Goal: Information Seeking & Learning: Learn about a topic

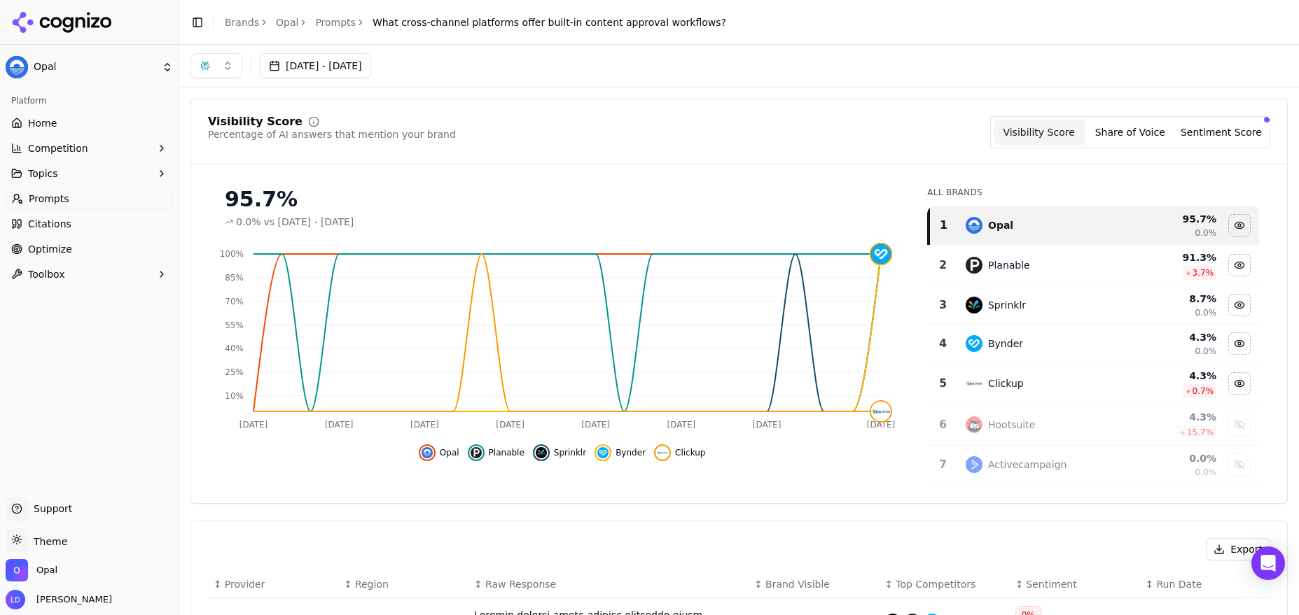
click at [229, 67] on button "button" at bounding box center [216, 65] width 52 height 25
click at [254, 176] on div "Perplexity" at bounding box center [216, 180] width 133 height 22
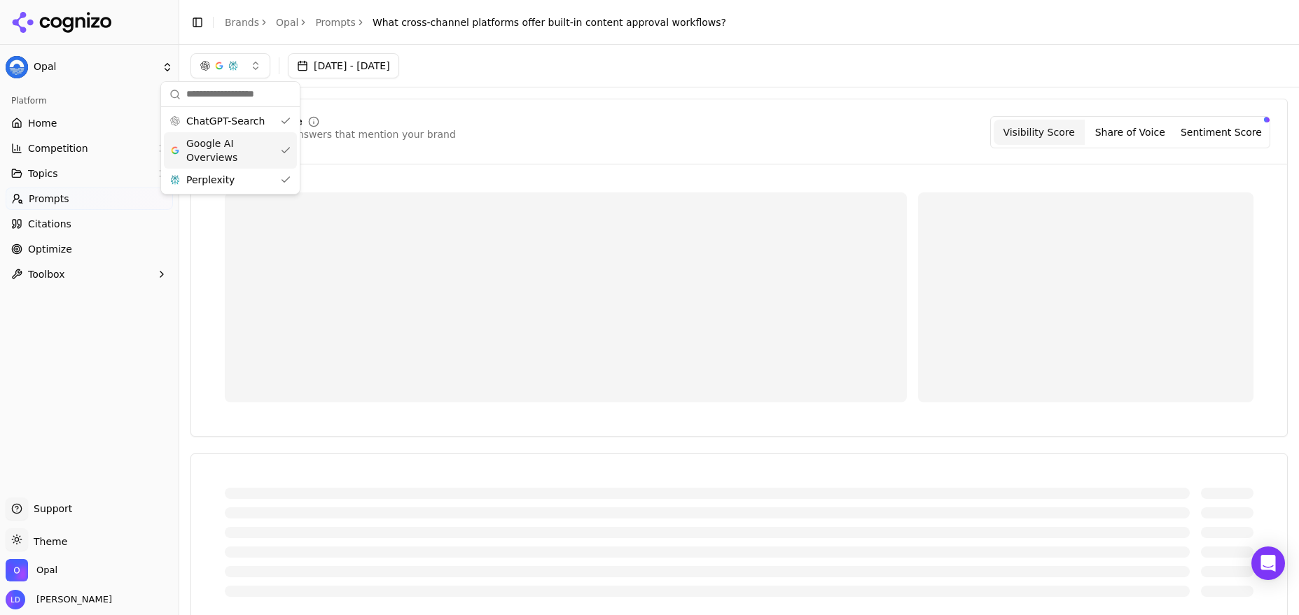
click at [228, 153] on span "Google AI Overviews" at bounding box center [230, 151] width 88 height 28
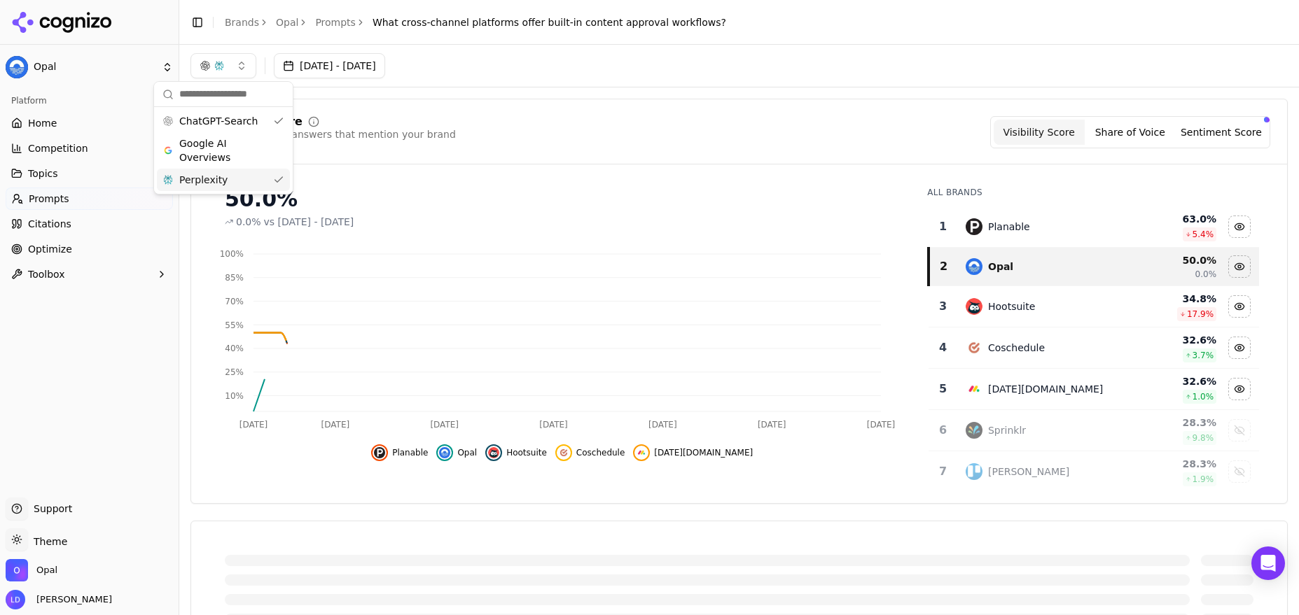
click at [281, 179] on div "Perplexity" at bounding box center [223, 180] width 133 height 22
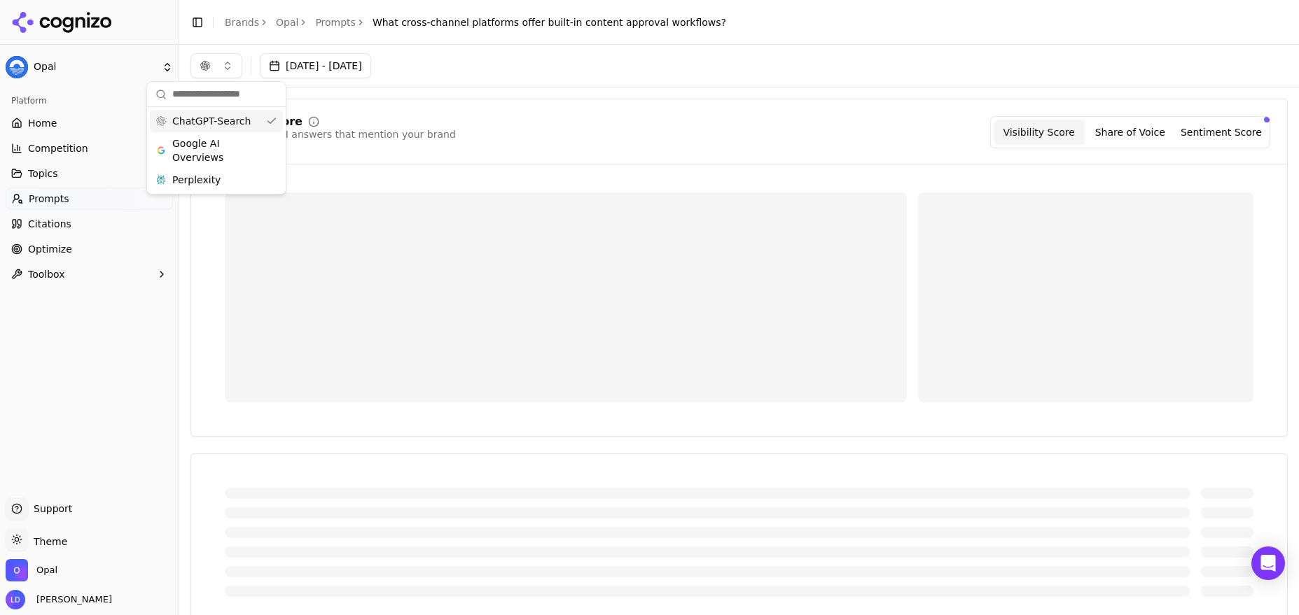
click at [277, 124] on div "ChatGPT-Search" at bounding box center [216, 121] width 133 height 22
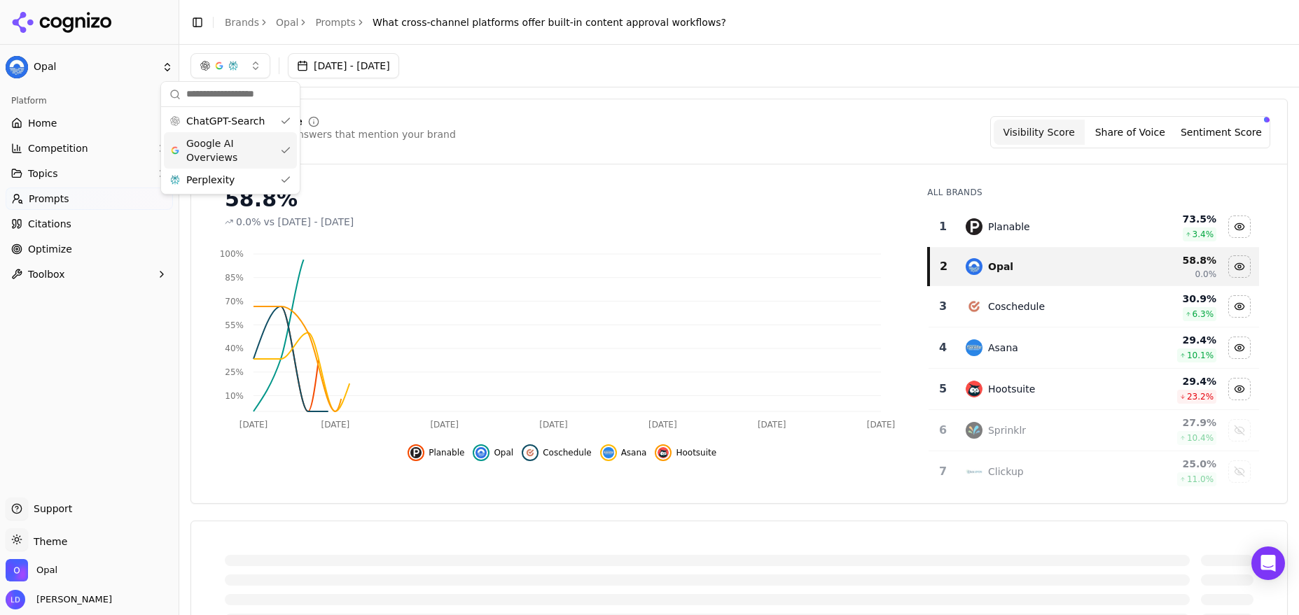
click at [244, 145] on span "Google AI Overviews" at bounding box center [230, 151] width 88 height 28
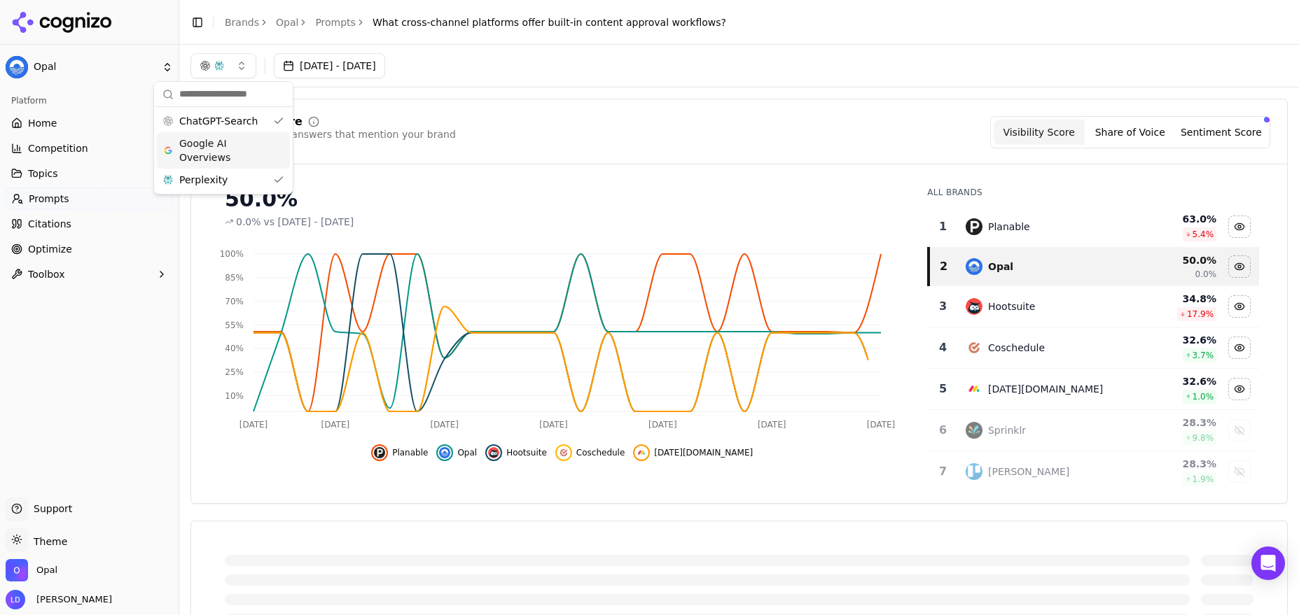
click at [274, 160] on div "Google AI Overviews" at bounding box center [223, 150] width 133 height 36
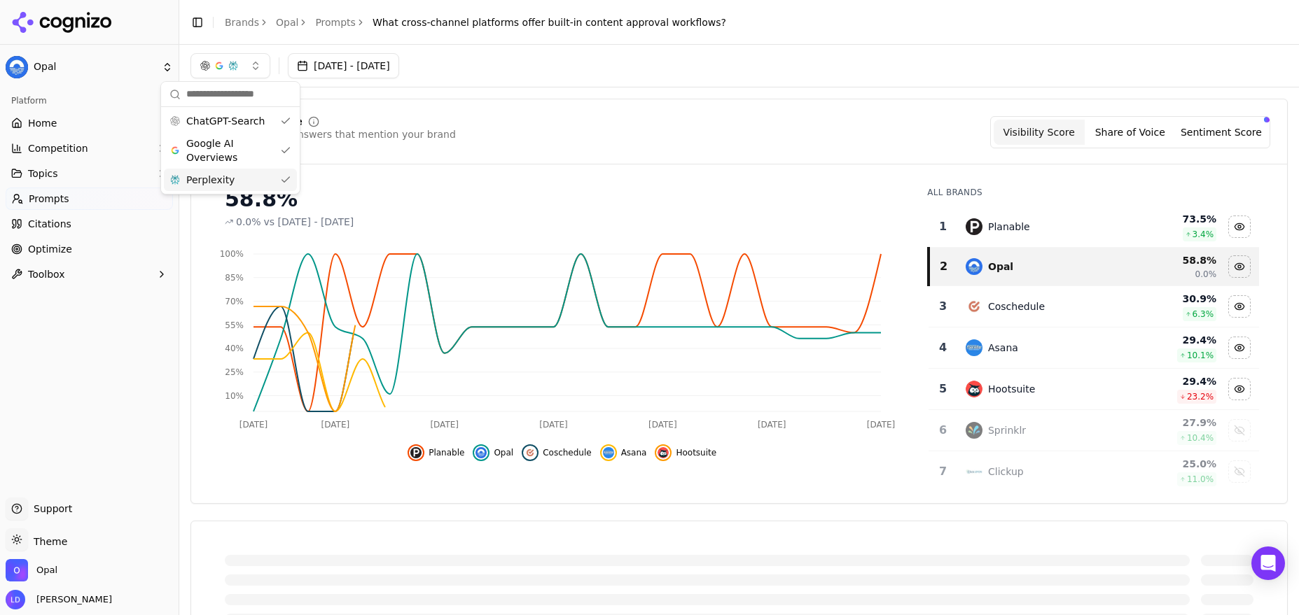
click at [281, 183] on div "Perplexity" at bounding box center [230, 180] width 133 height 22
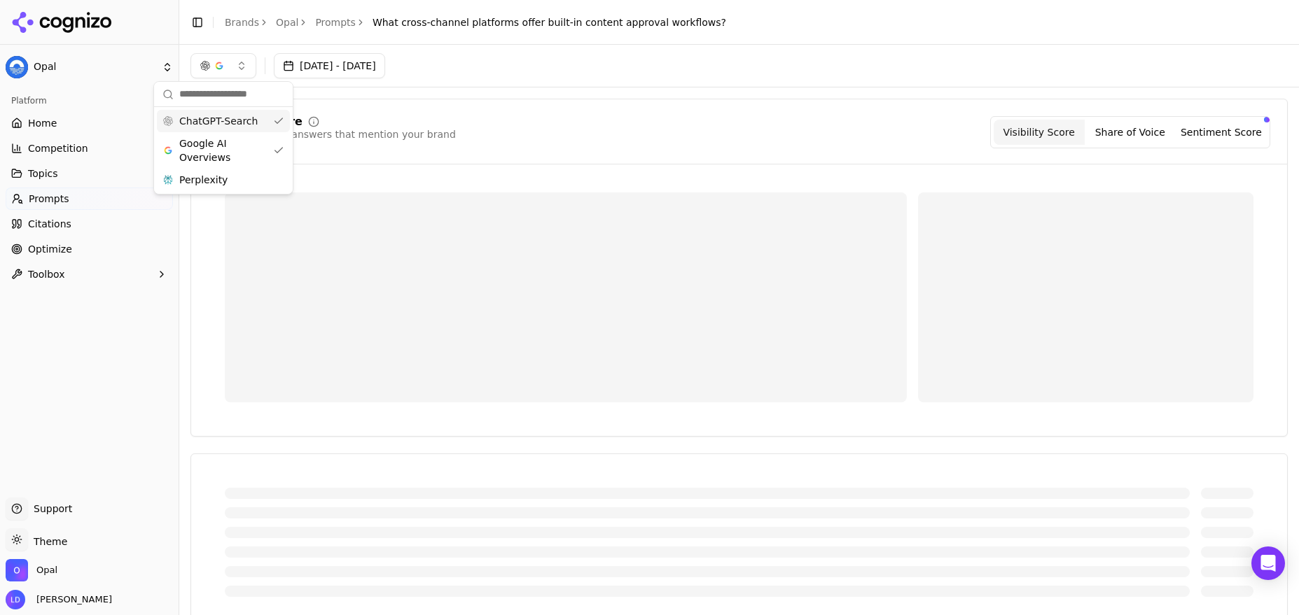
click at [284, 123] on div "ChatGPT-Search" at bounding box center [223, 121] width 133 height 22
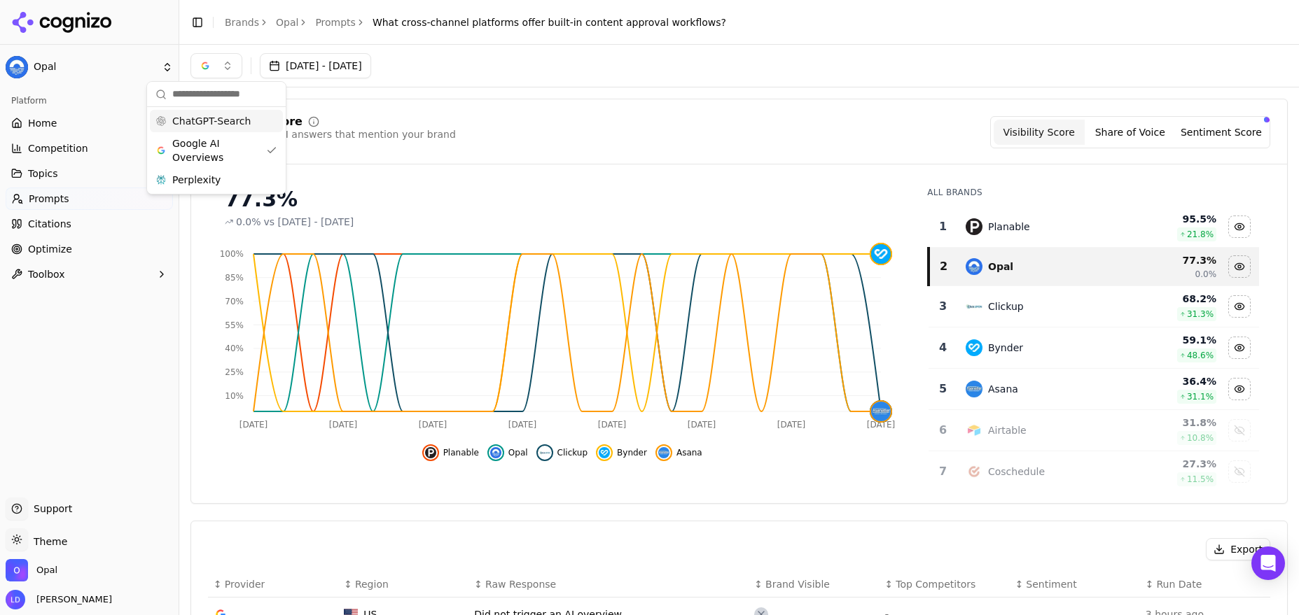
click at [241, 121] on span "ChatGPT-Search" at bounding box center [211, 121] width 78 height 14
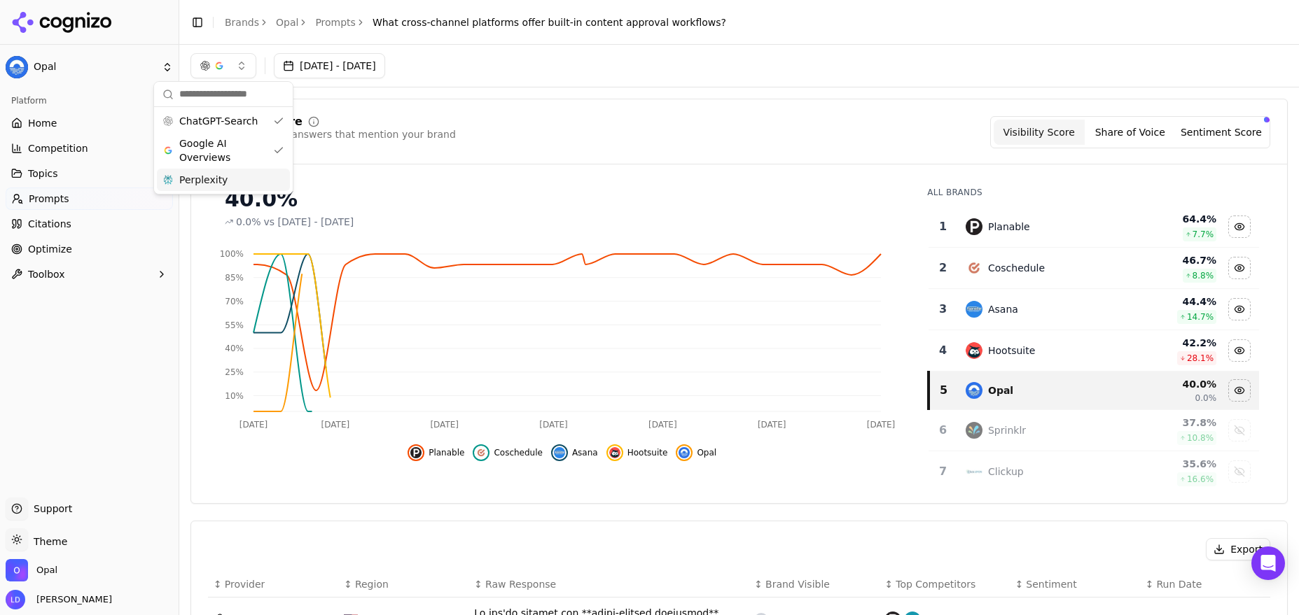
click at [249, 177] on div "Perplexity" at bounding box center [223, 180] width 133 height 22
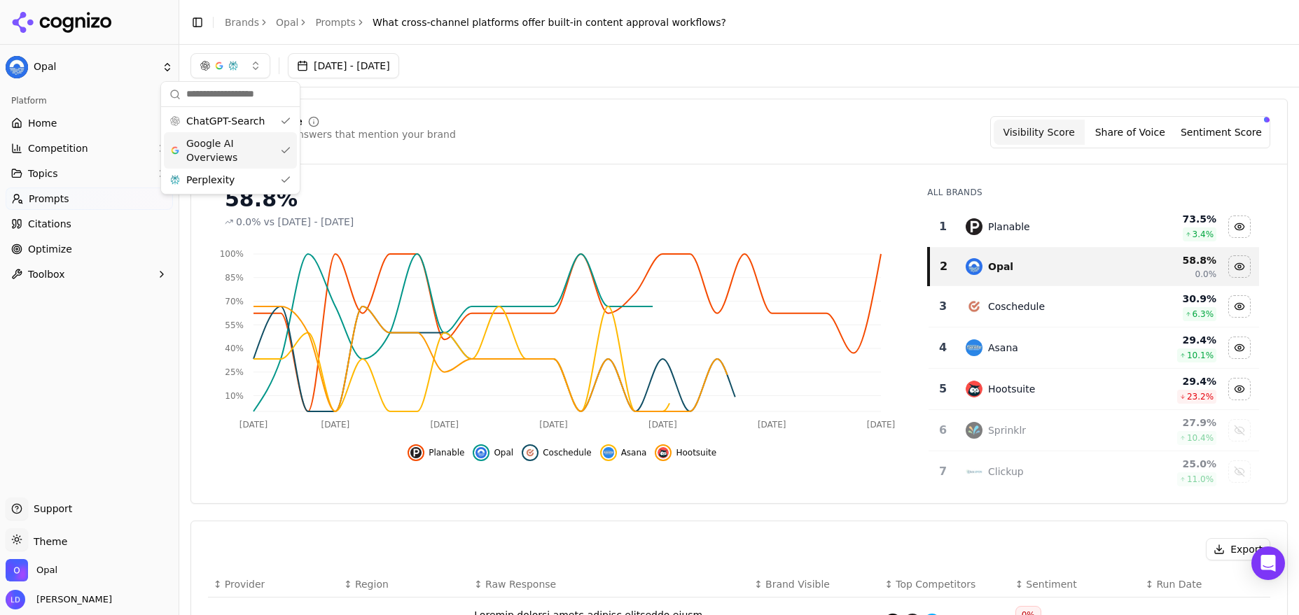
click at [367, 162] on div "Visibility Score Percentage of AI answers that mention your brand Visibility Sc…" at bounding box center [739, 140] width 1096 height 48
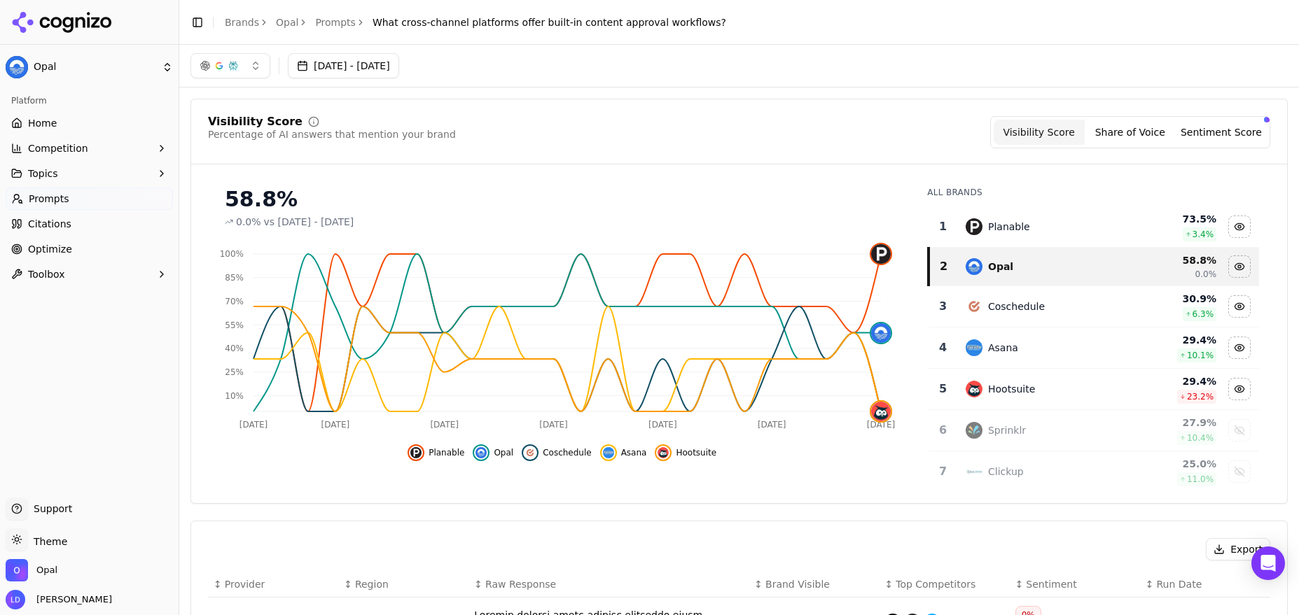
click at [252, 67] on button "button" at bounding box center [230, 65] width 80 height 25
click at [284, 144] on div "Google AI Overviews" at bounding box center [230, 150] width 133 height 36
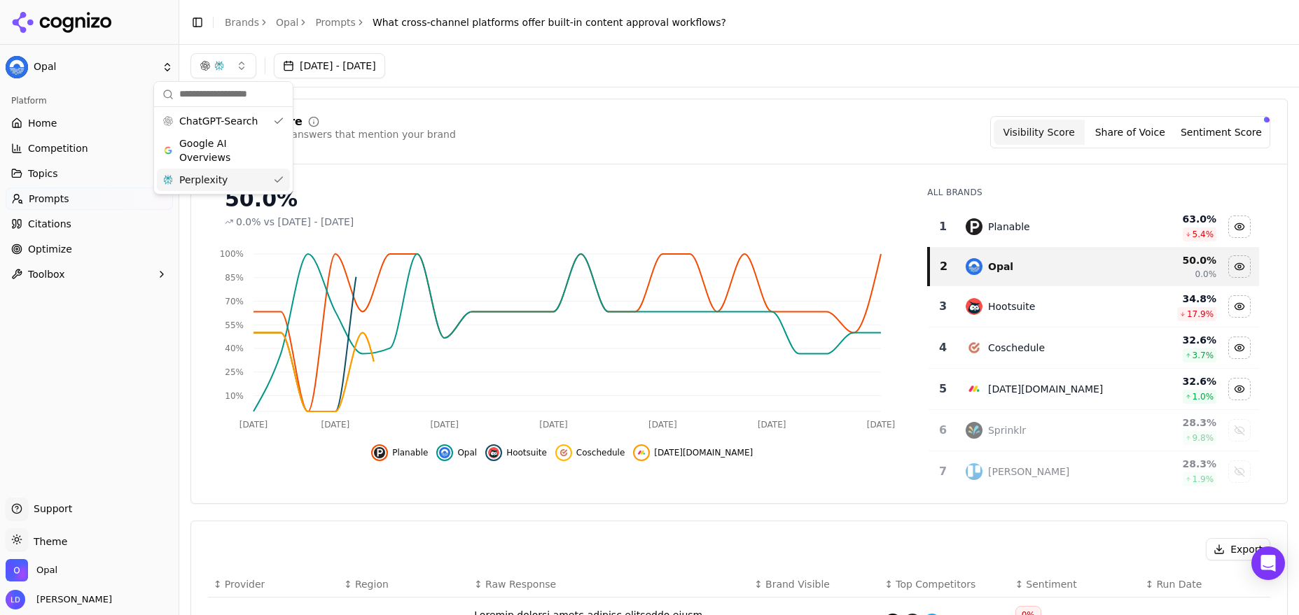
click at [280, 178] on div "Perplexity" at bounding box center [223, 180] width 133 height 22
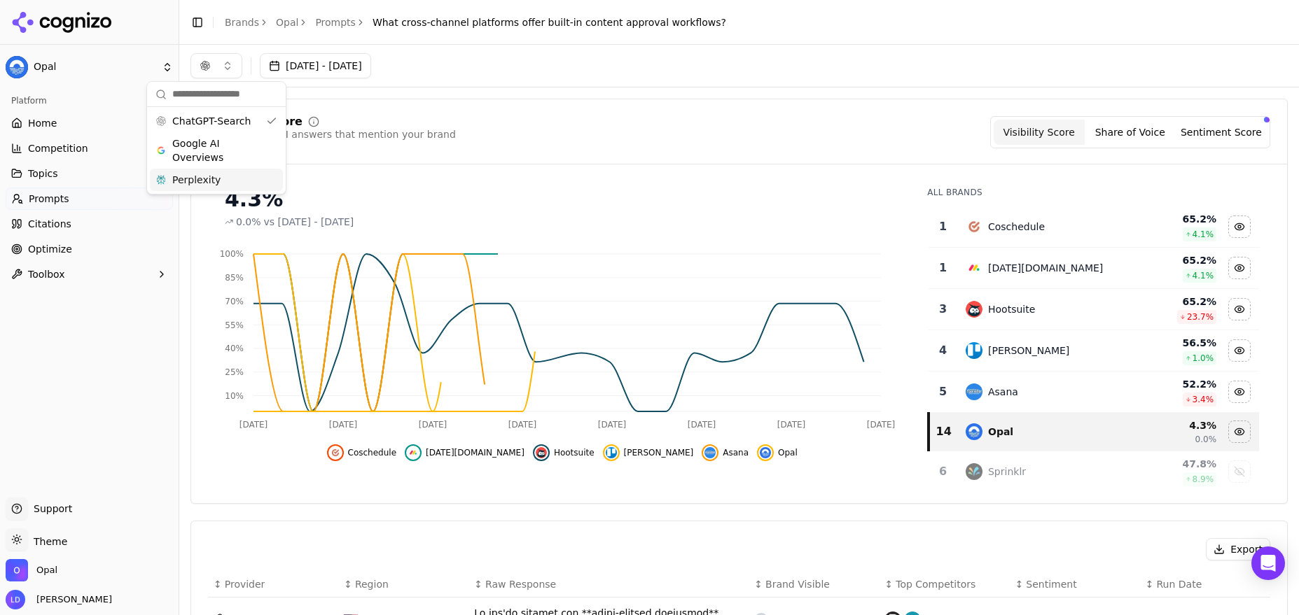
click at [433, 169] on div "Visibility Score Percentage of AI answers that mention your brand Visibility Sc…" at bounding box center [738, 301] width 1097 height 405
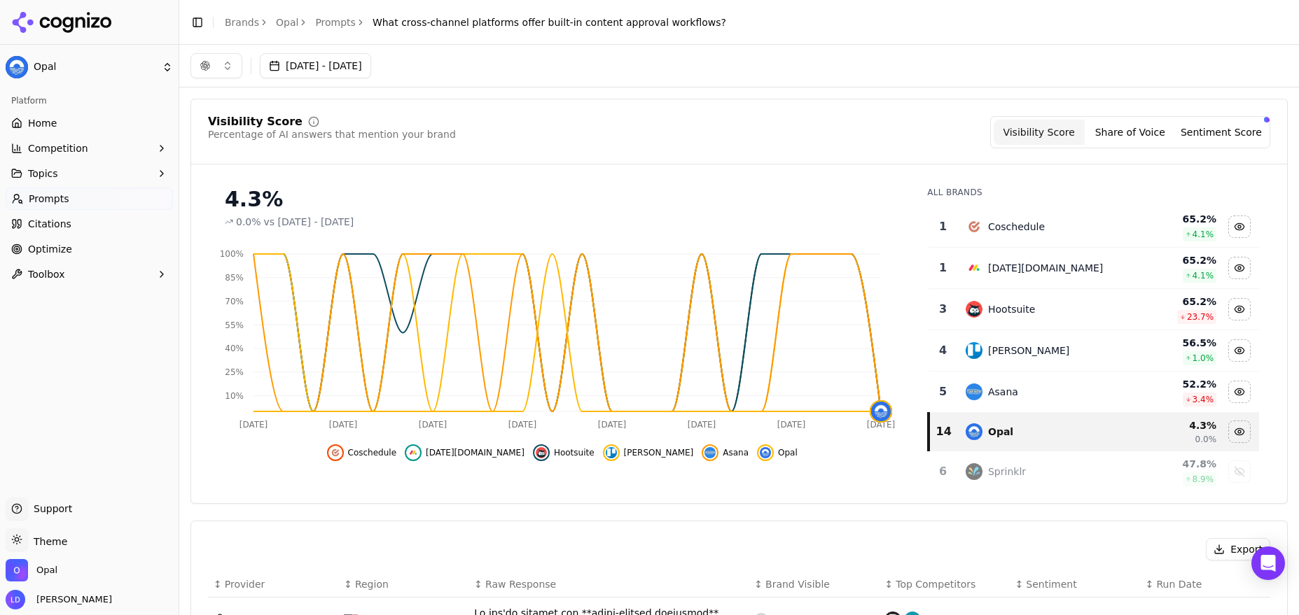
click at [231, 67] on button "button" at bounding box center [216, 65] width 52 height 25
click at [265, 147] on div "Google AI Overviews" at bounding box center [216, 150] width 133 height 36
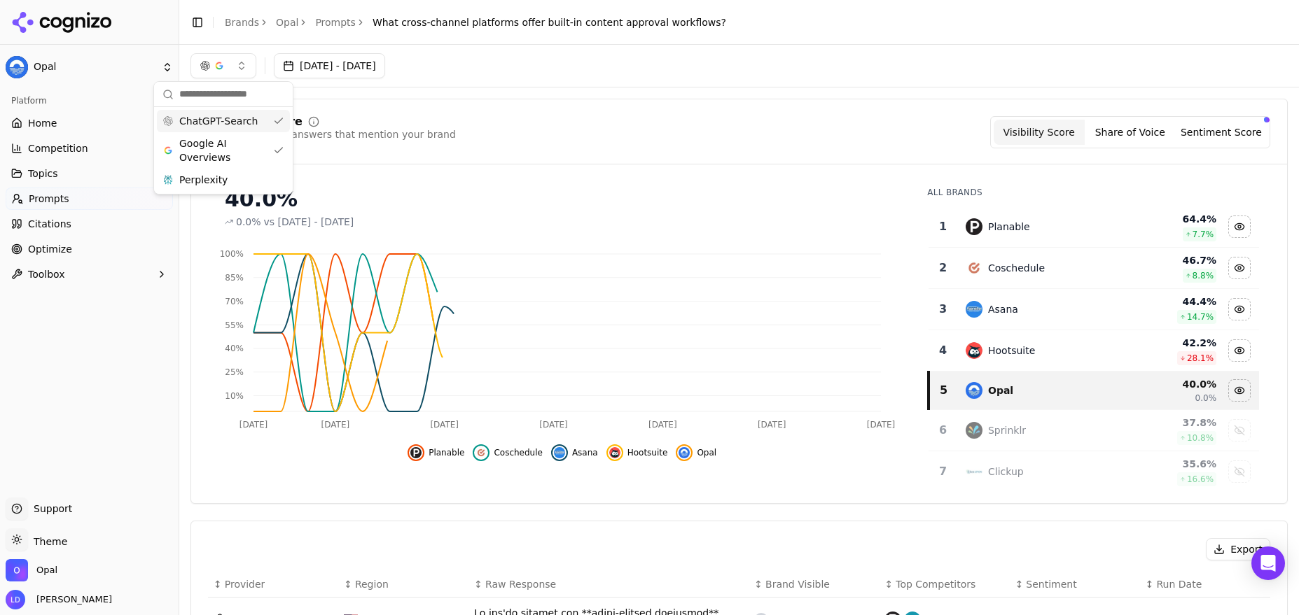
click at [273, 125] on div "ChatGPT-Search" at bounding box center [223, 121] width 133 height 22
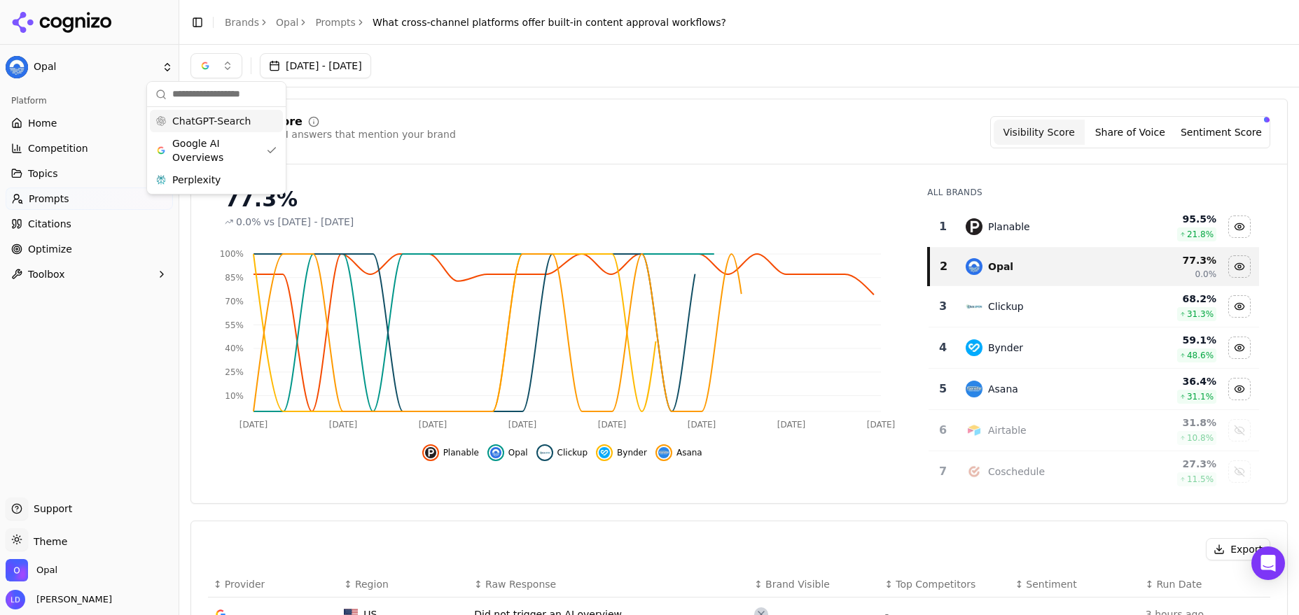
click at [394, 179] on div "77.3% 0.0% vs [DATE] - [DATE]" at bounding box center [562, 202] width 708 height 53
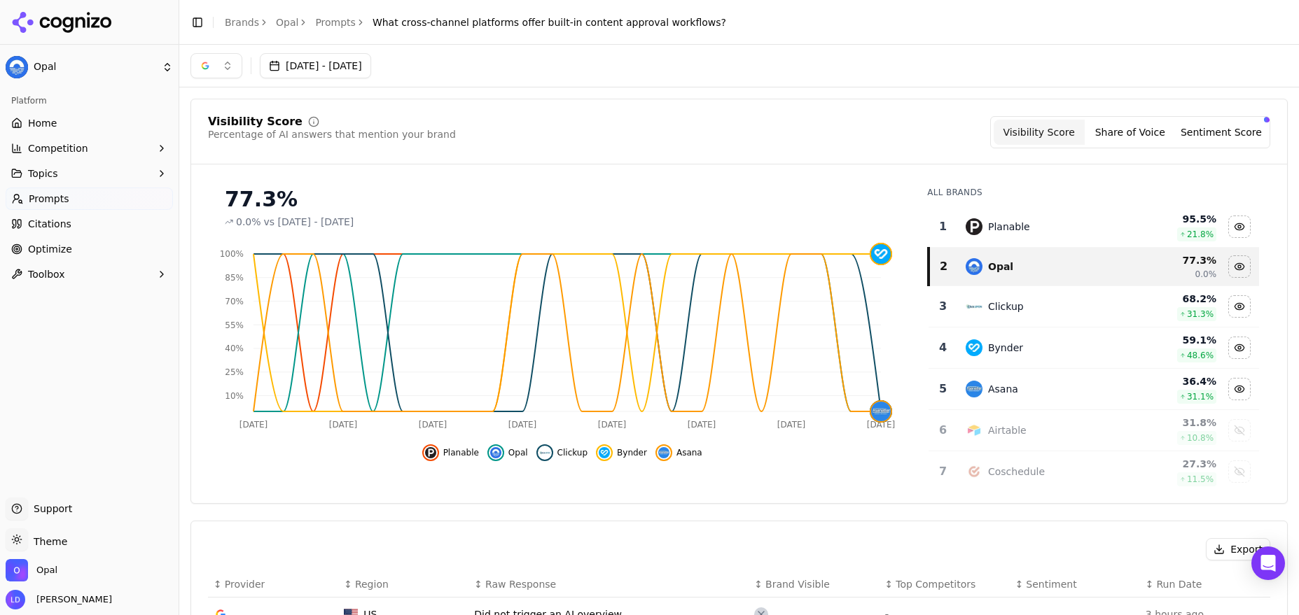
click at [501, 21] on span "What cross-channel platforms offer built-in content approval workflows?" at bounding box center [549, 22] width 354 height 14
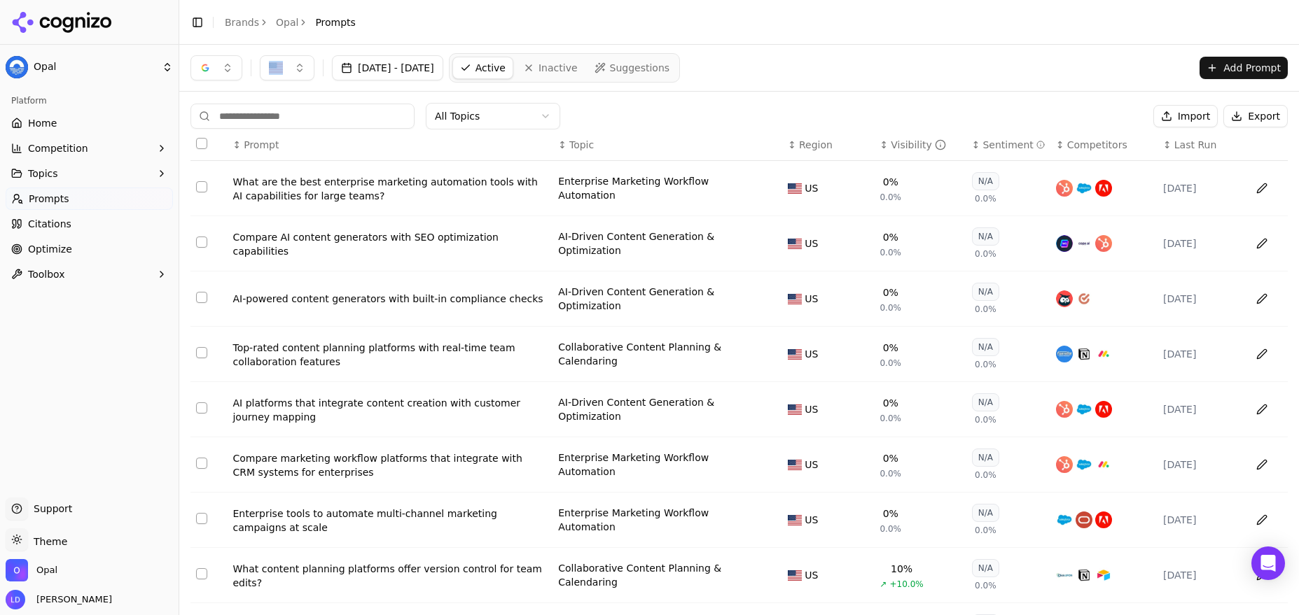
click at [879, 144] on div "↕ Visibility" at bounding box center [919, 145] width 81 height 14
click at [879, 144] on div "↑ Visibility" at bounding box center [919, 145] width 81 height 14
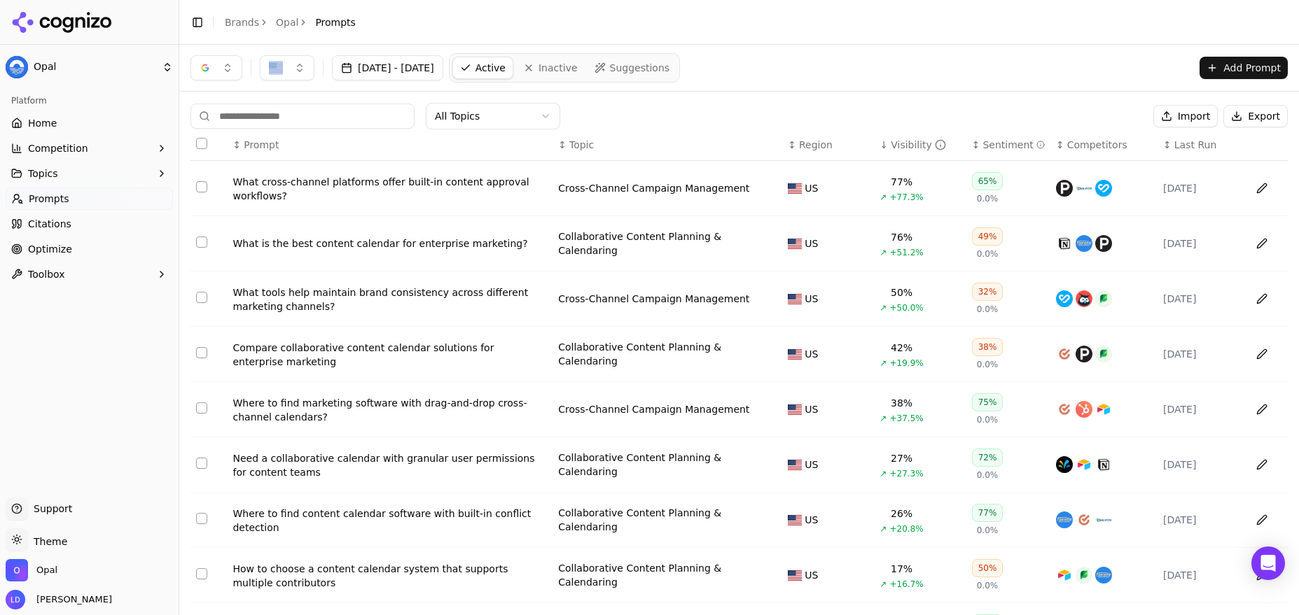
click at [402, 239] on div "What is the best content calendar for enterprise marketing?" at bounding box center [389, 244] width 314 height 14
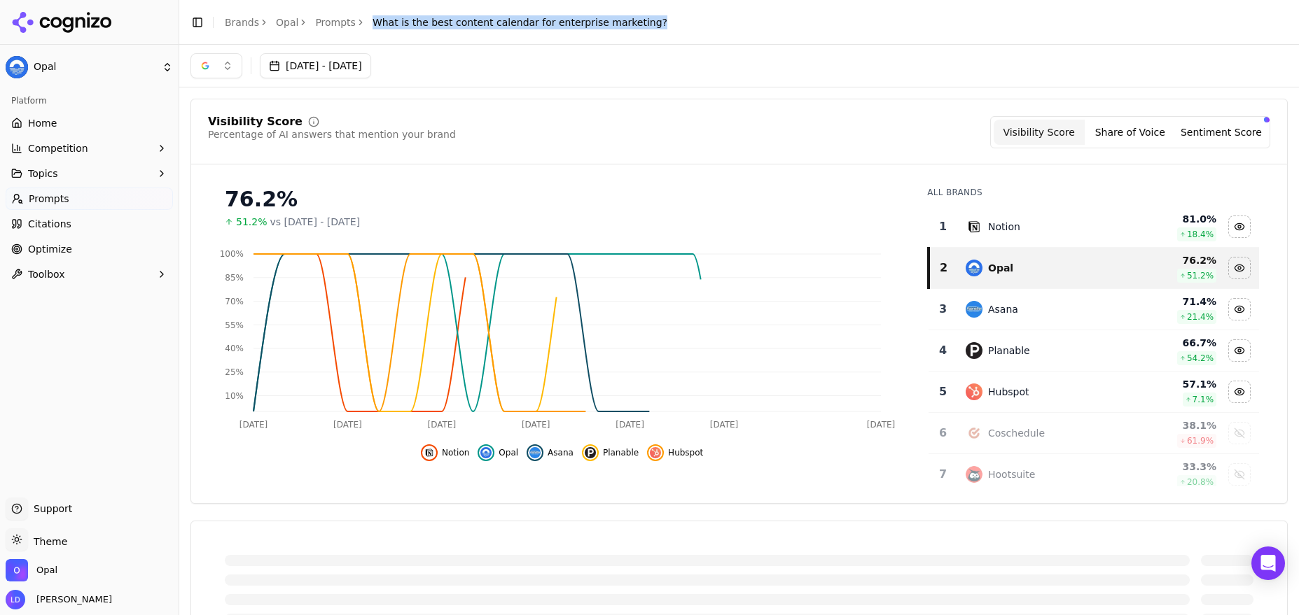
click at [230, 63] on button "button" at bounding box center [216, 65] width 52 height 25
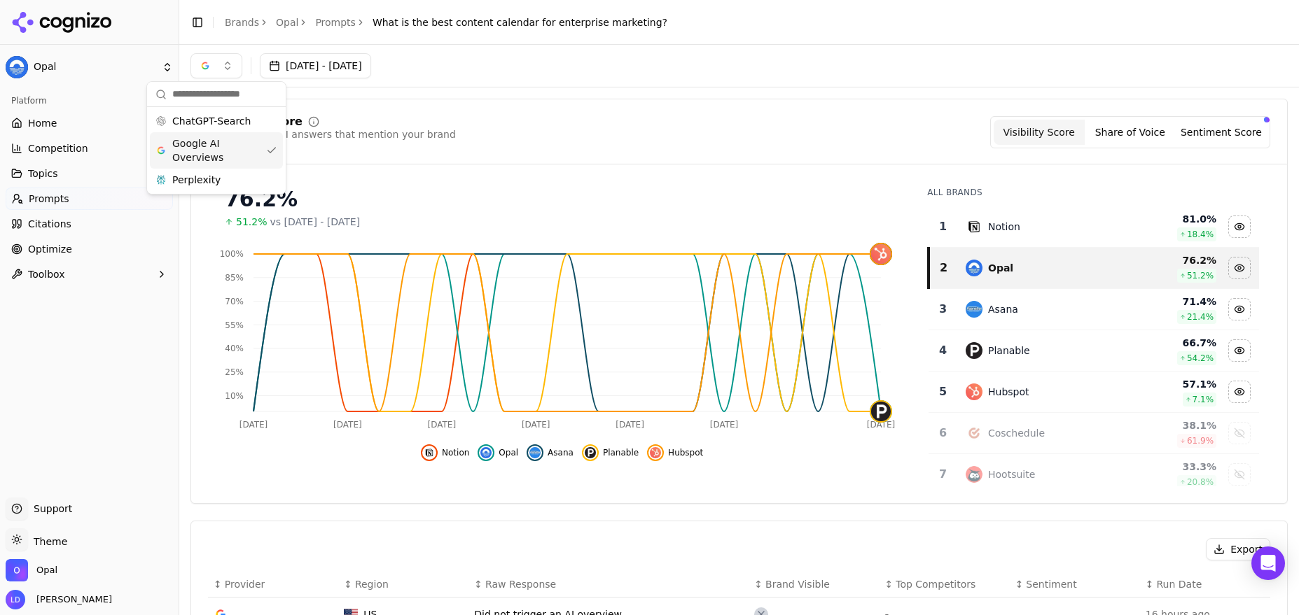
click at [379, 183] on div "76.2% 51.2% vs [DATE] - [DATE]" at bounding box center [562, 202] width 708 height 53
click at [575, 25] on span "What is the best content calendar for enterprise marketing?" at bounding box center [519, 22] width 295 height 14
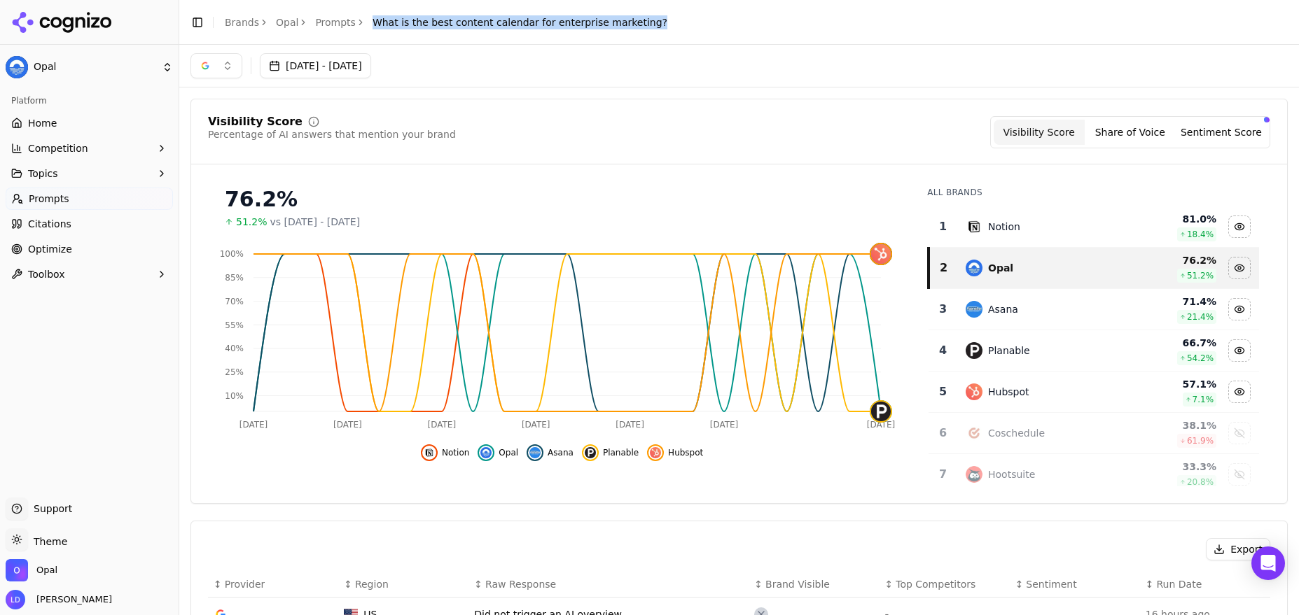
click at [575, 25] on span "What is the best content calendar for enterprise marketing?" at bounding box center [519, 22] width 295 height 14
copy main "What is the best content calendar for enterprise marketing?"
click at [229, 63] on button "button" at bounding box center [216, 65] width 52 height 25
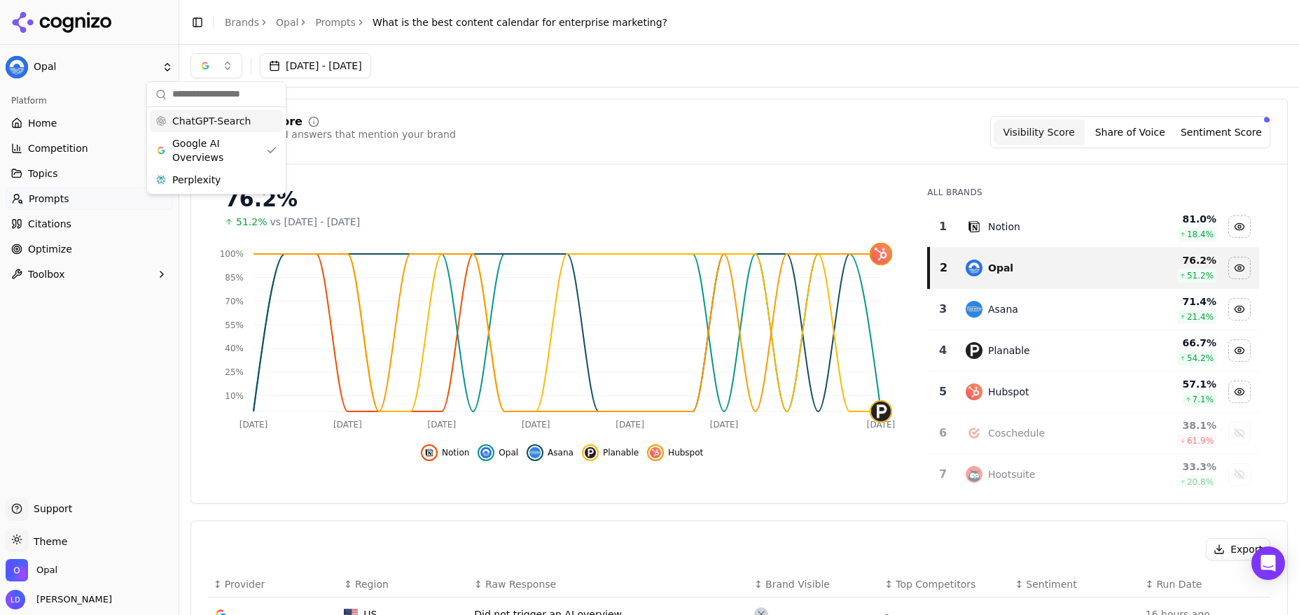
click at [258, 120] on div "ChatGPT-Search" at bounding box center [216, 121] width 133 height 22
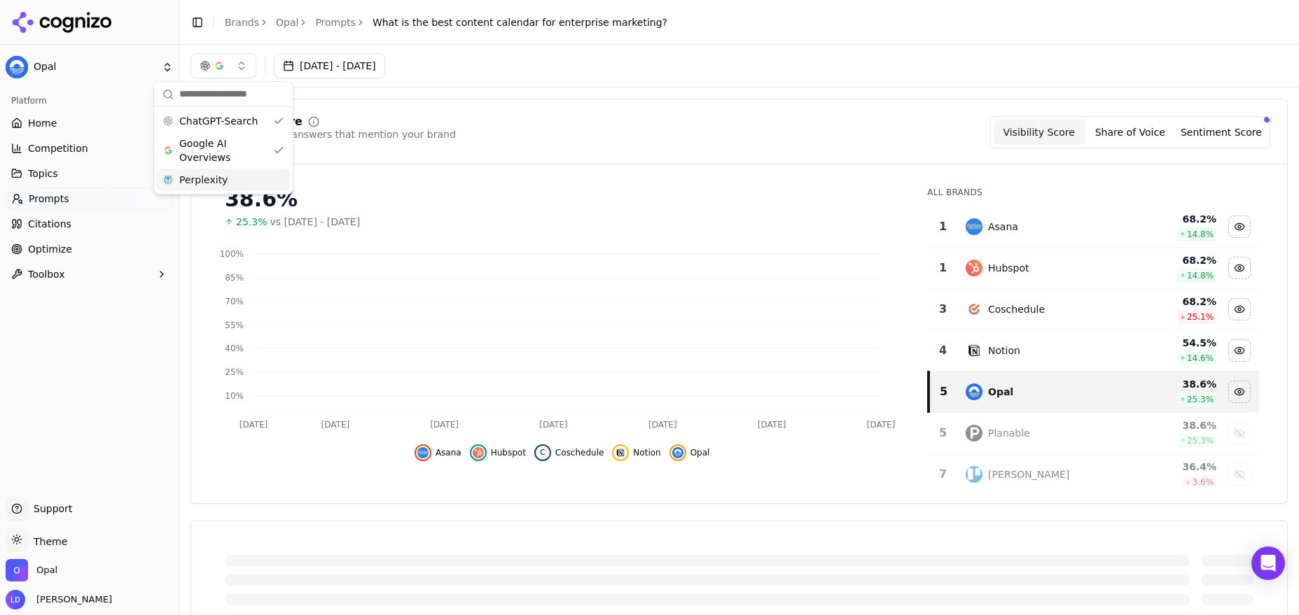
click at [282, 169] on div "Perplexity" at bounding box center [223, 180] width 133 height 22
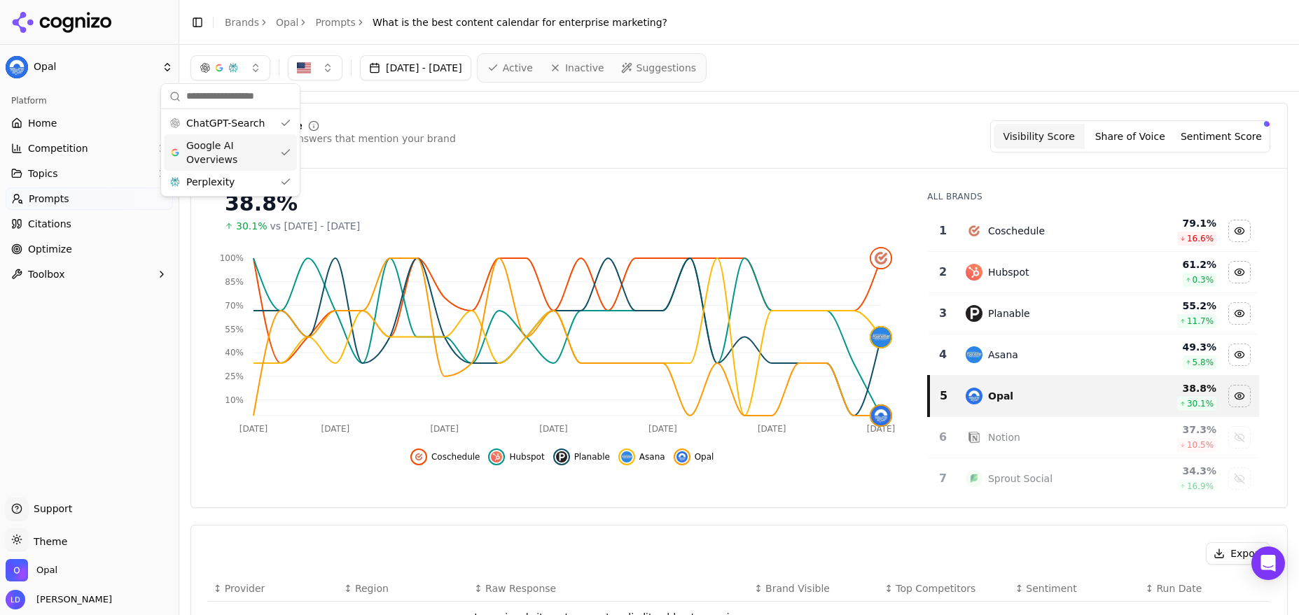
click at [285, 149] on div "Google AI Overviews" at bounding box center [230, 152] width 133 height 36
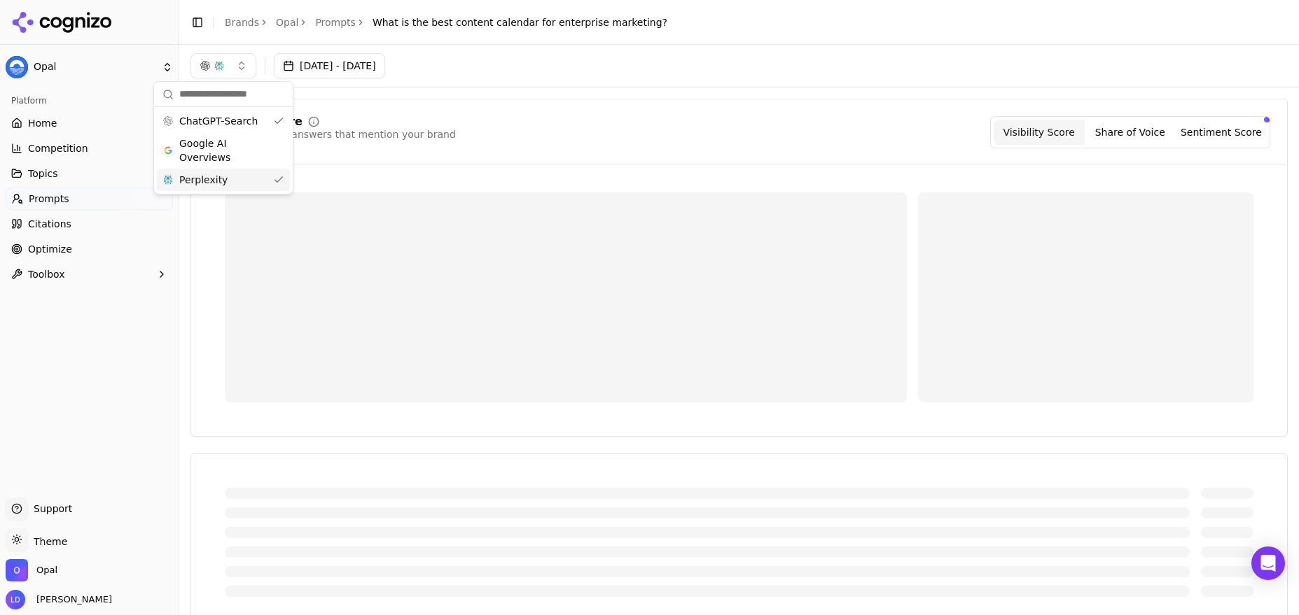
click at [279, 177] on div "Perplexity" at bounding box center [223, 180] width 133 height 22
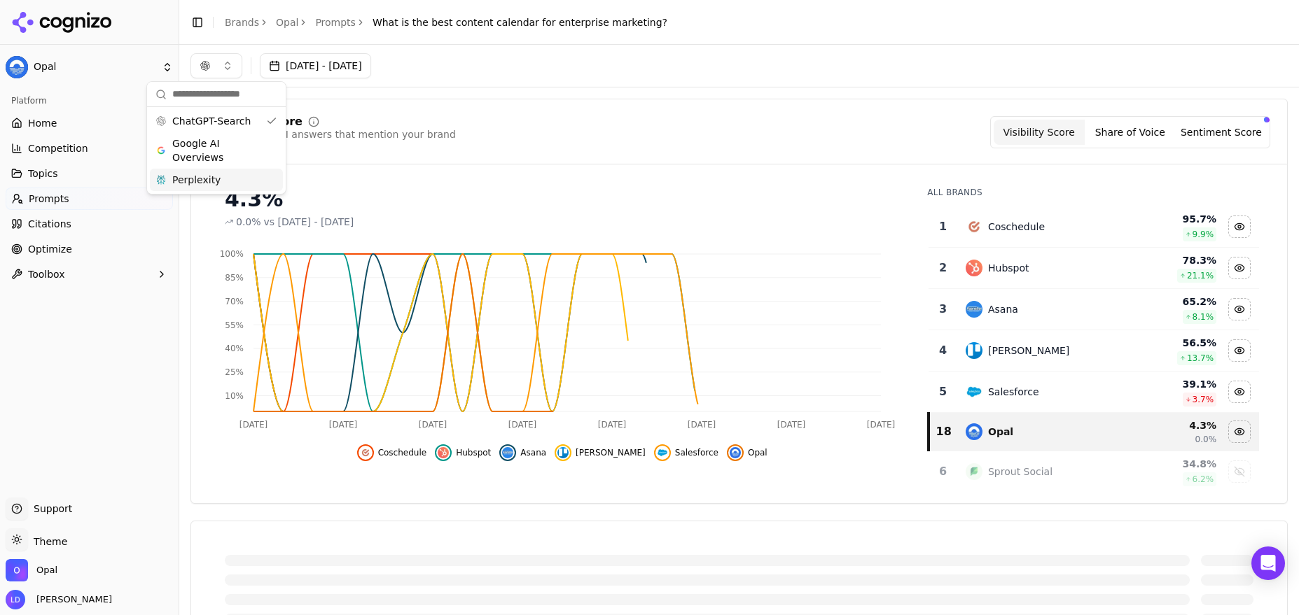
click at [502, 113] on div "Visibility Score Percentage of AI answers that mention your brand Visibility Sc…" at bounding box center [738, 301] width 1097 height 405
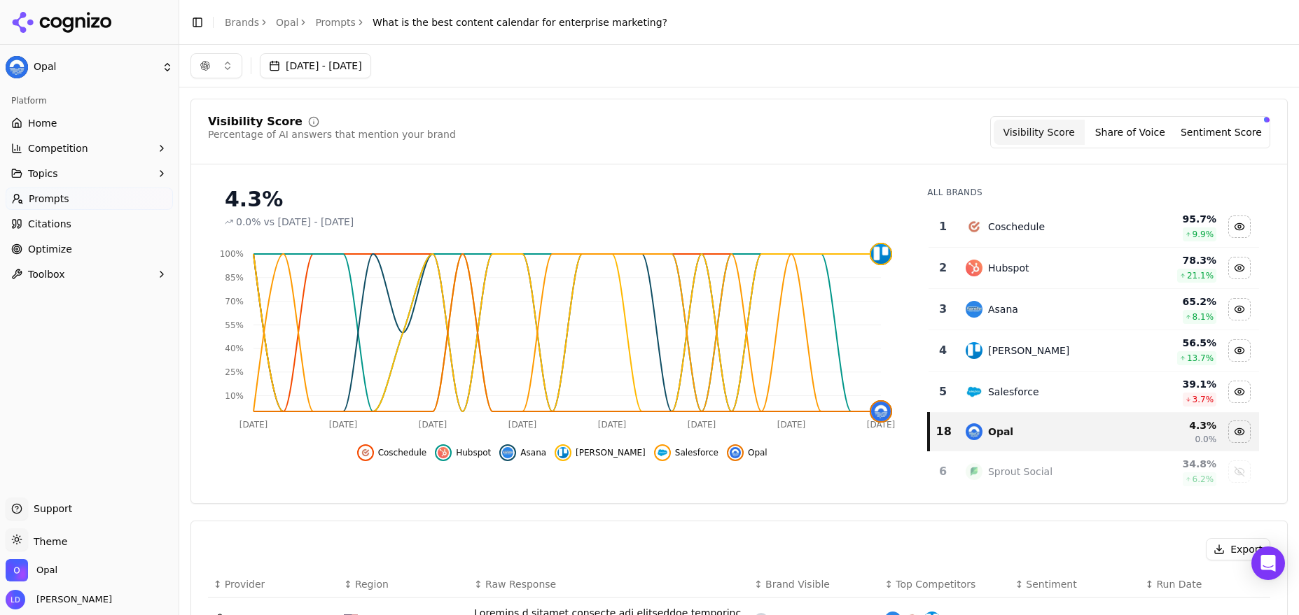
click at [225, 64] on button "button" at bounding box center [216, 65] width 52 height 25
click at [241, 139] on span "Google AI Overviews" at bounding box center [216, 151] width 88 height 28
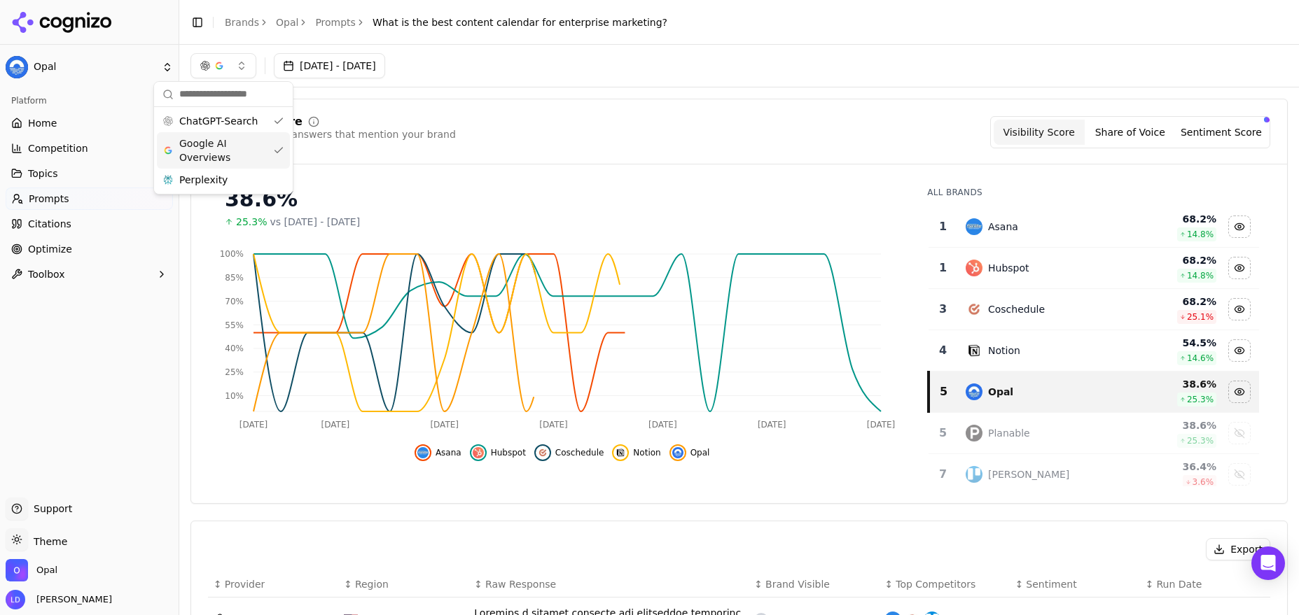
click at [482, 137] on div "Visibility Score Percentage of AI answers that mention your brand Visibility Sc…" at bounding box center [739, 132] width 1062 height 32
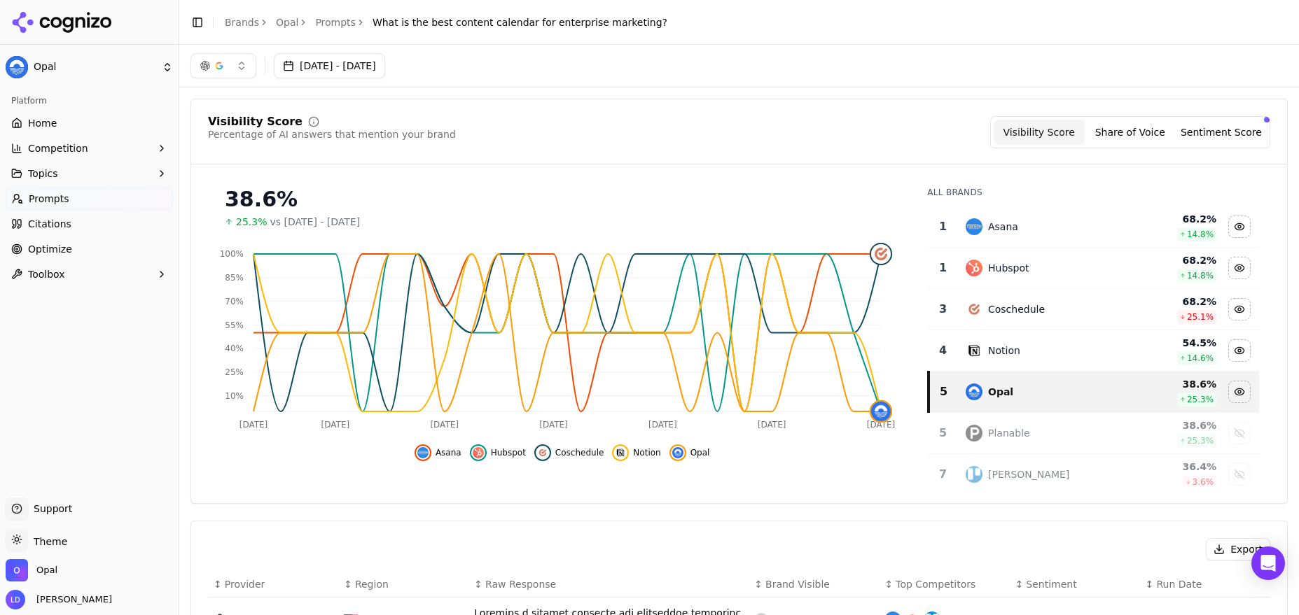
click at [237, 67] on button "button" at bounding box center [223, 65] width 66 height 25
click at [262, 175] on div "Perplexity" at bounding box center [223, 180] width 133 height 22
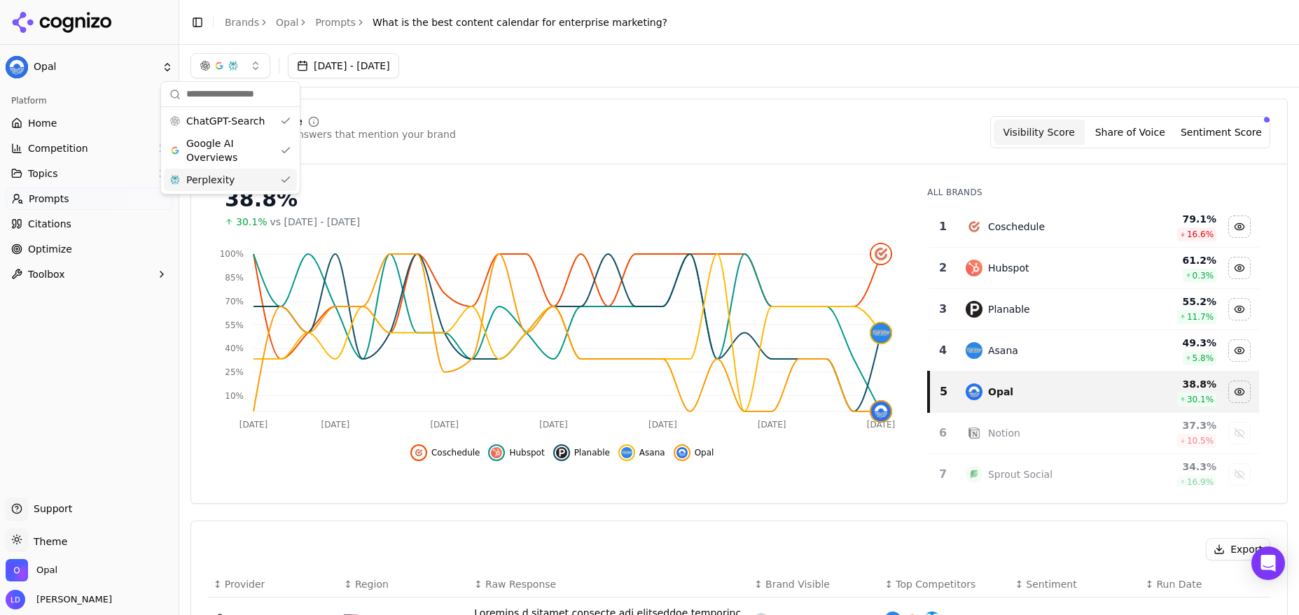
click at [282, 177] on div "Perplexity" at bounding box center [230, 180] width 133 height 22
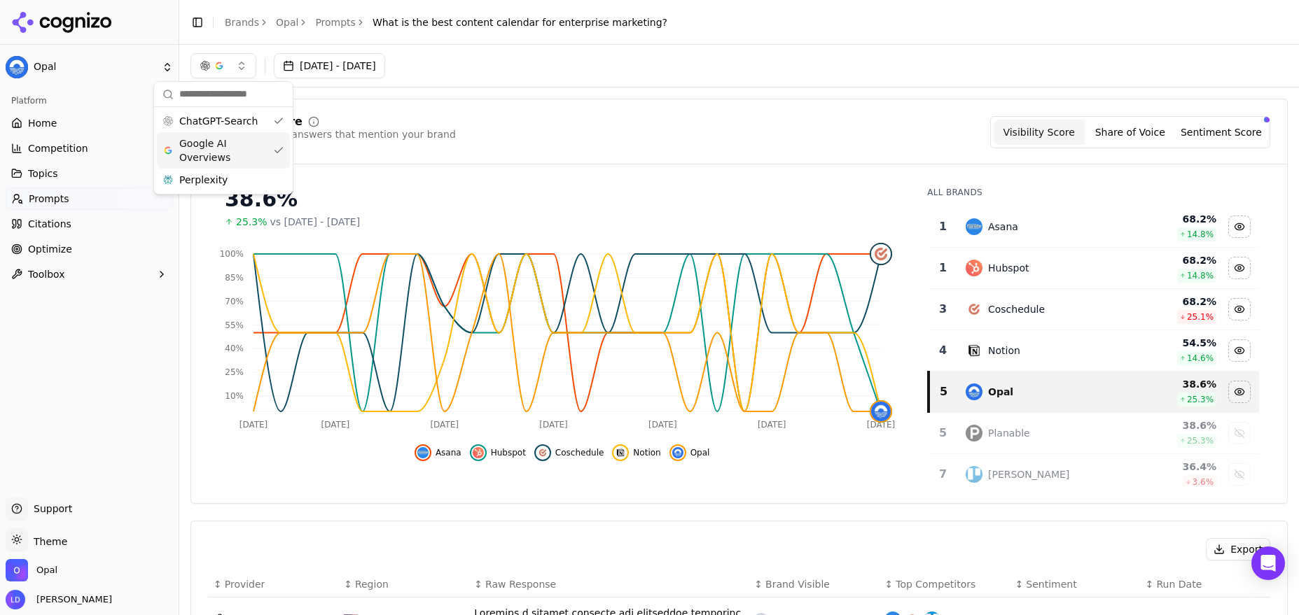
click at [441, 167] on div "Visibility Score Percentage of AI answers that mention your brand Visibility Sc…" at bounding box center [738, 301] width 1097 height 405
click at [242, 65] on button "button" at bounding box center [223, 65] width 66 height 25
click at [225, 179] on div "Perplexity" at bounding box center [223, 180] width 133 height 22
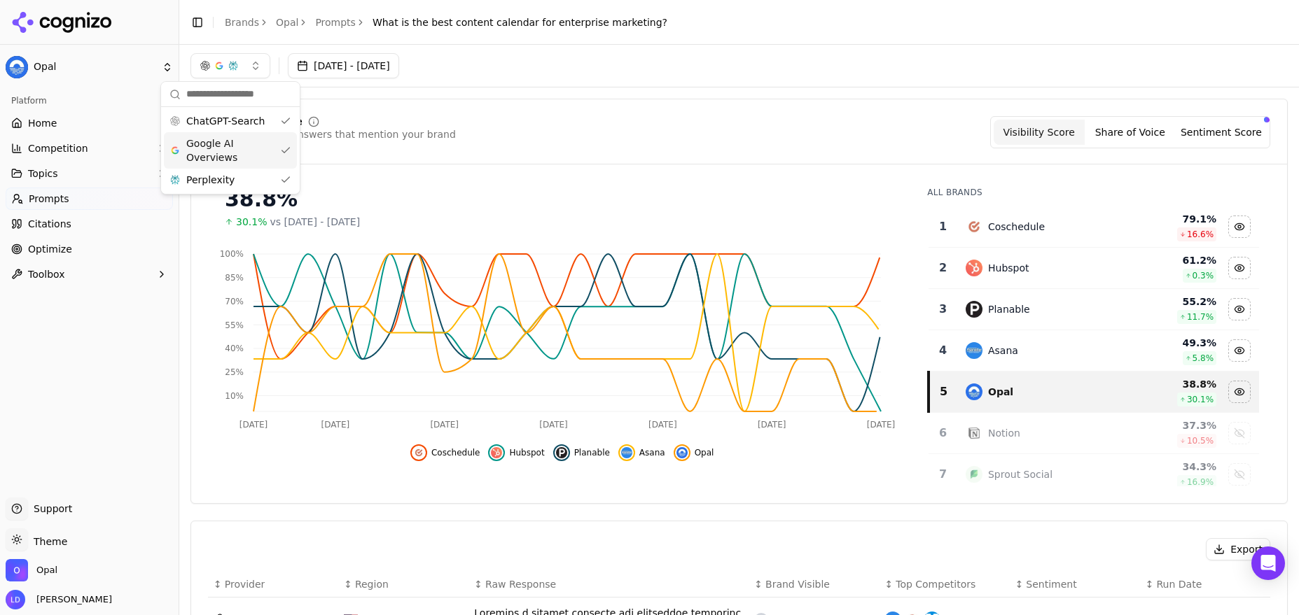
click at [249, 160] on span "Google AI Overviews" at bounding box center [230, 151] width 88 height 28
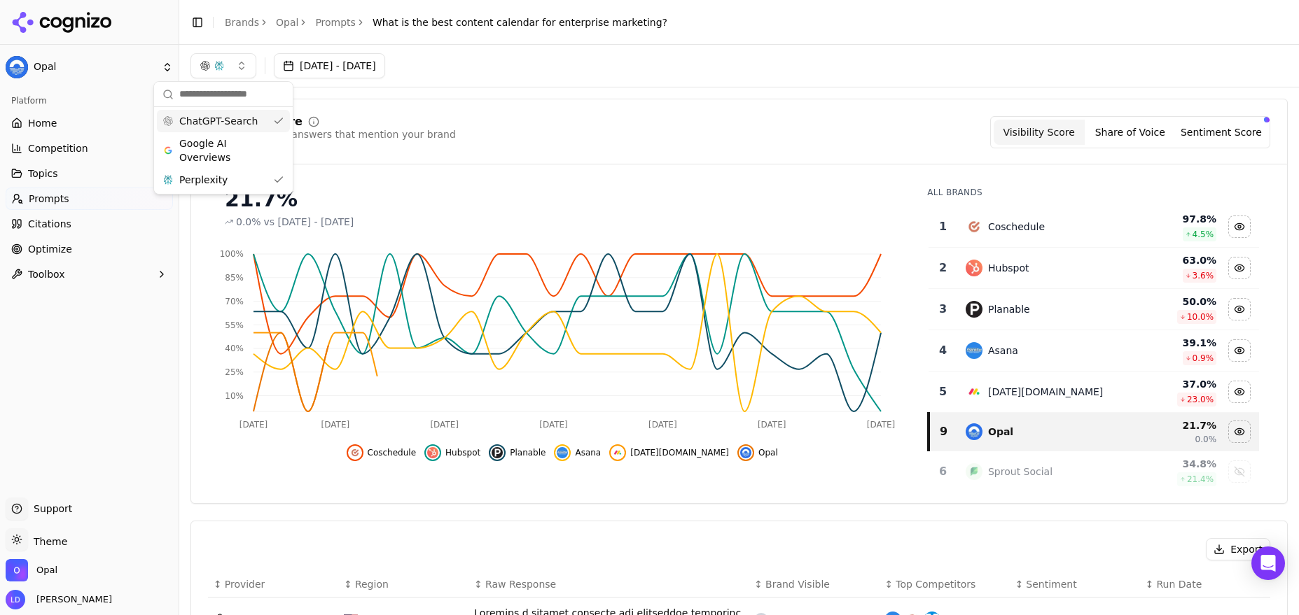
click at [277, 125] on div "ChatGPT-Search" at bounding box center [223, 121] width 133 height 22
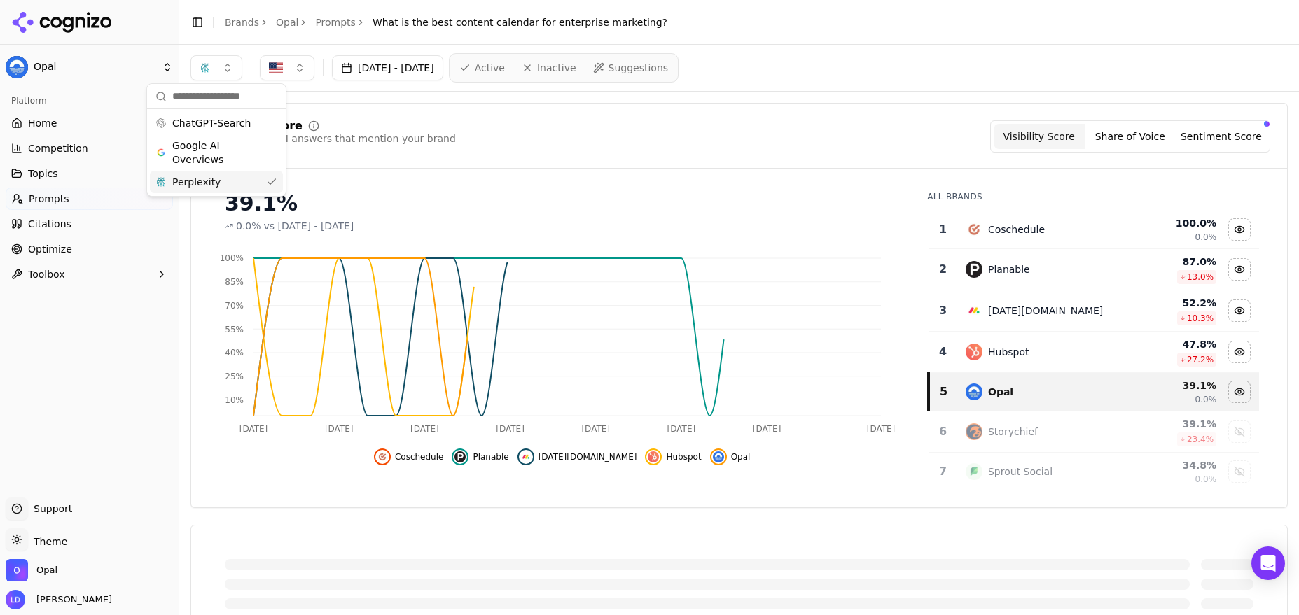
click at [209, 178] on span "Perplexity" at bounding box center [196, 182] width 48 height 14
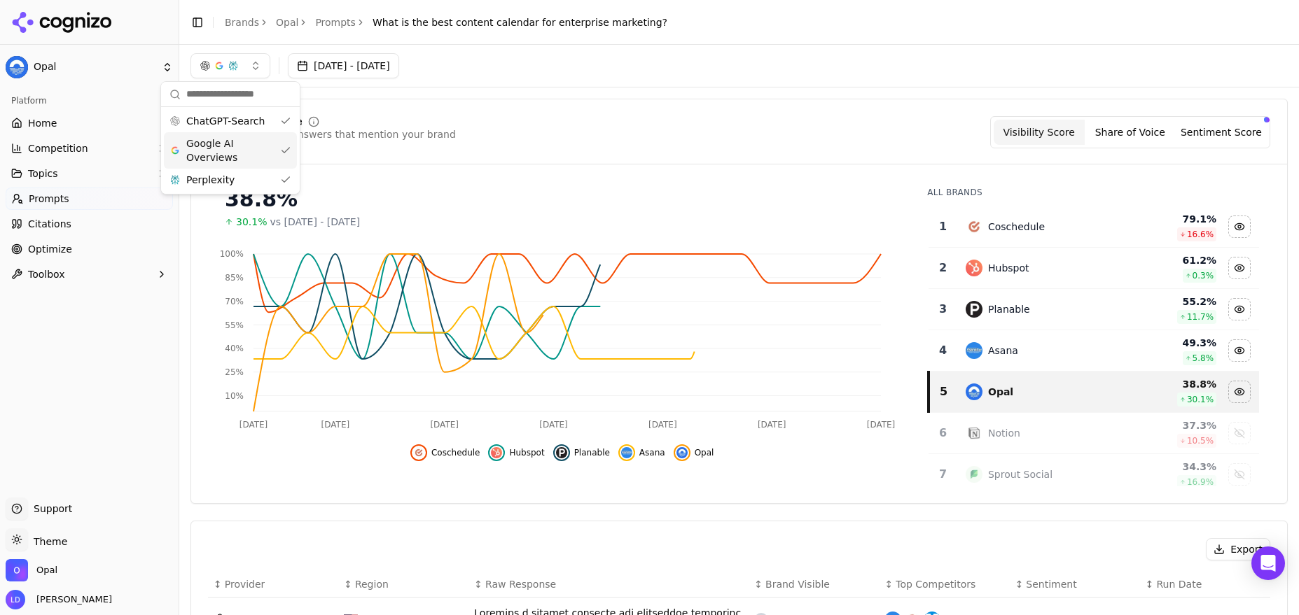
click at [226, 155] on span "Google AI Overviews" at bounding box center [230, 151] width 88 height 28
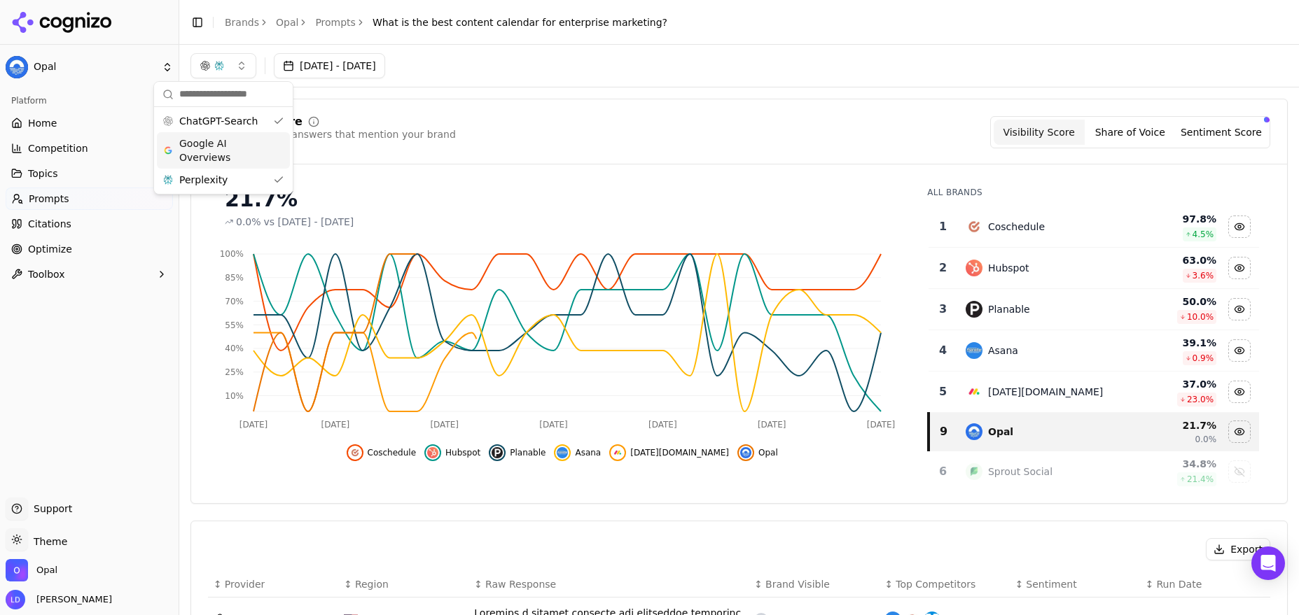
click at [225, 155] on span "Google AI Overviews" at bounding box center [223, 151] width 88 height 28
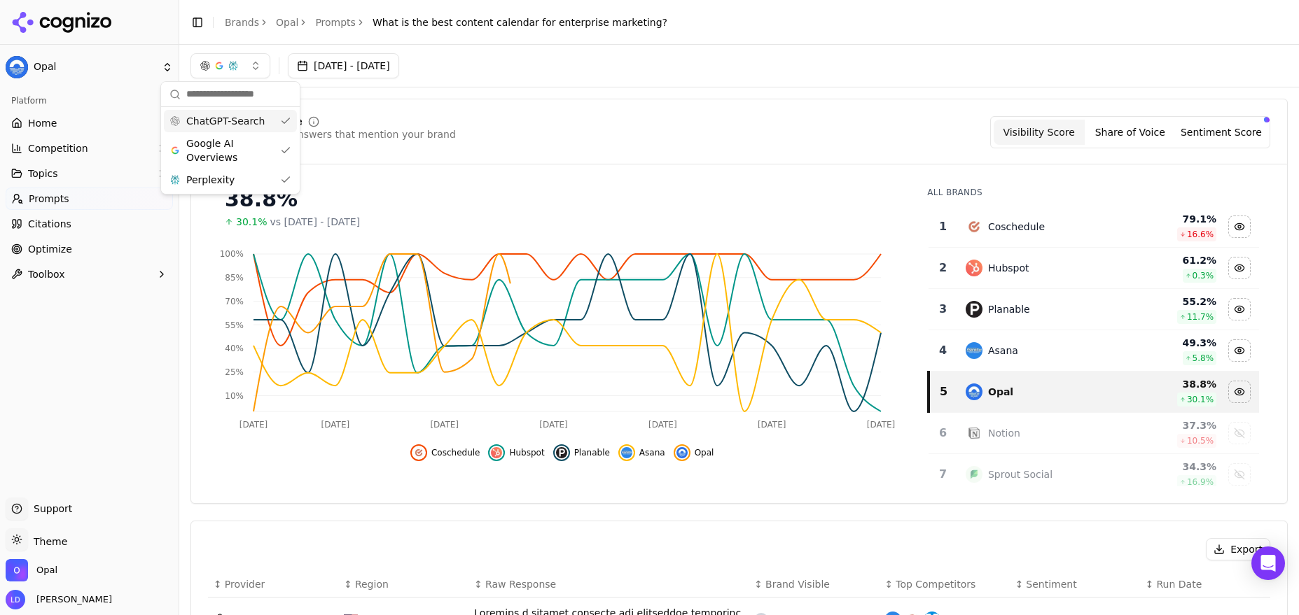
click at [200, 61] on div "button" at bounding box center [205, 65] width 11 height 11
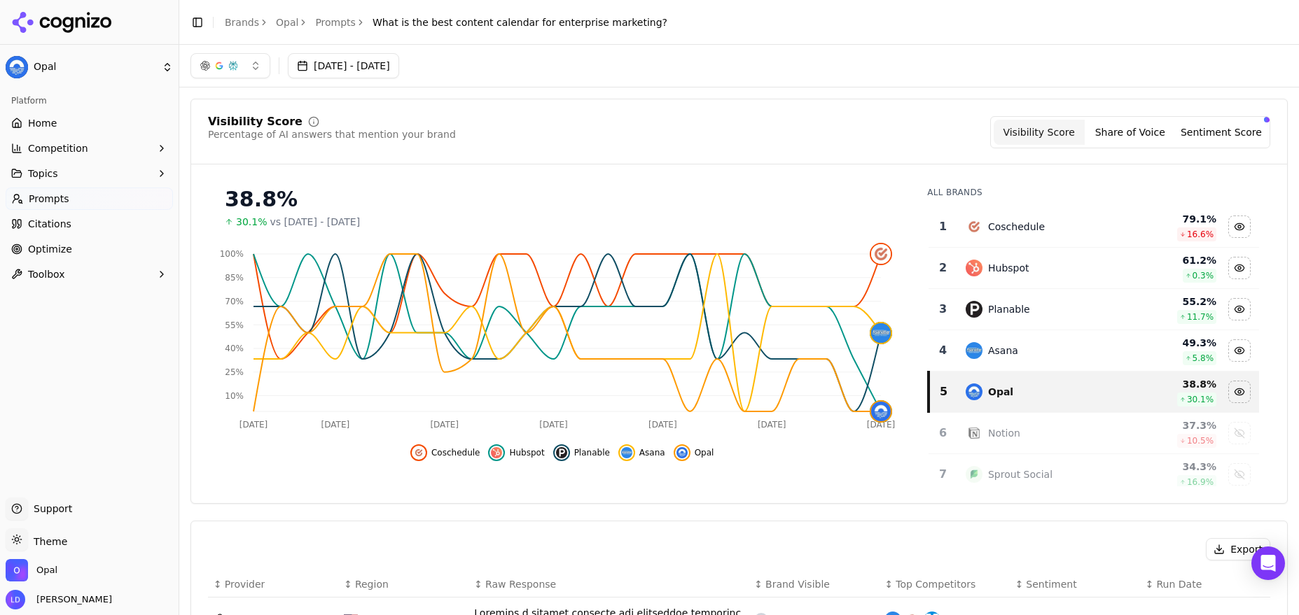
click at [260, 68] on button "button" at bounding box center [230, 65] width 80 height 25
click at [336, 27] on link "Prompts" at bounding box center [335, 22] width 41 height 14
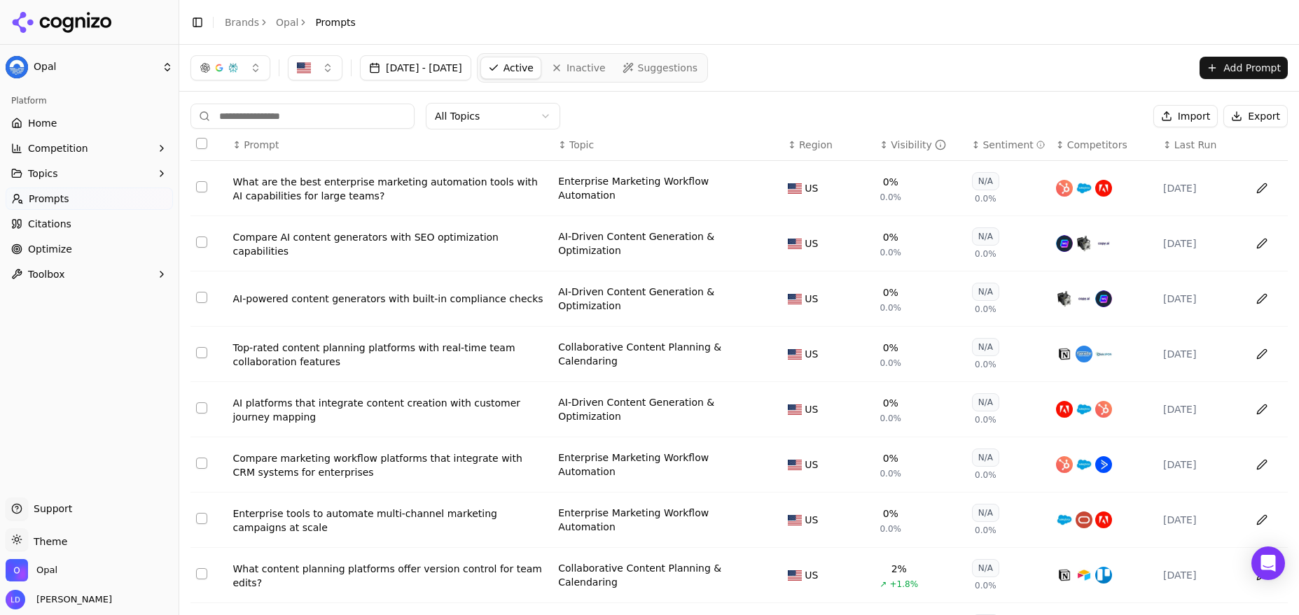
click at [893, 148] on div "Visibility" at bounding box center [918, 145] width 55 height 14
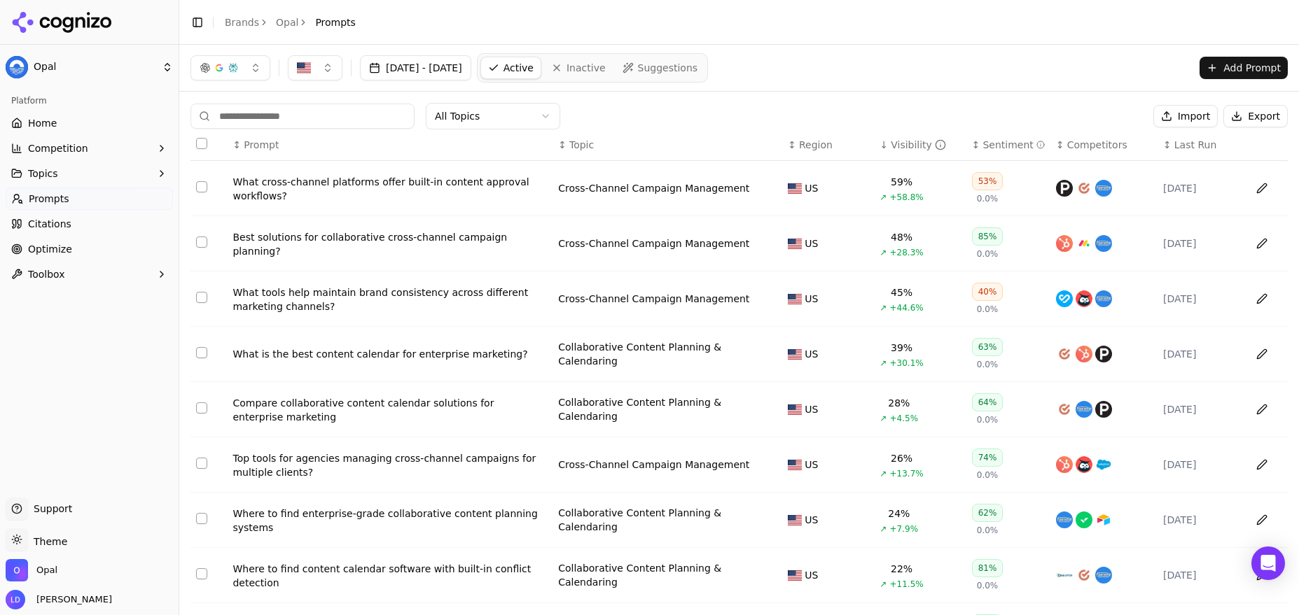
click at [442, 183] on div "What cross-channel platforms offer built-in content approval workflows?" at bounding box center [389, 189] width 314 height 28
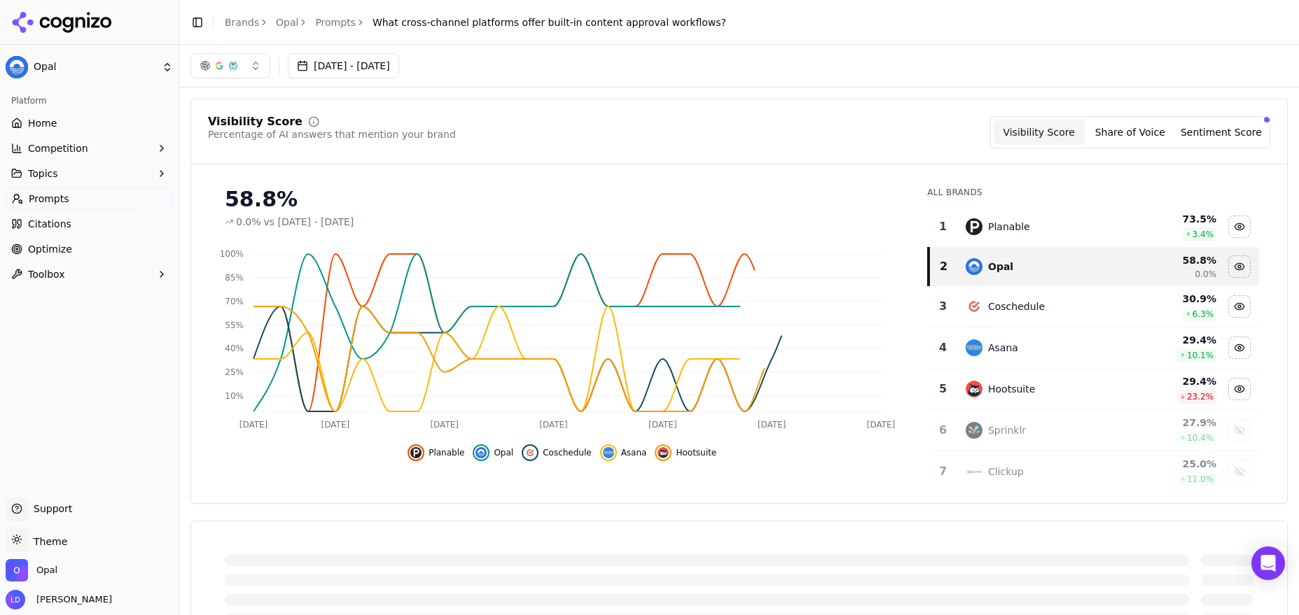
click at [253, 61] on button "button" at bounding box center [230, 65] width 80 height 25
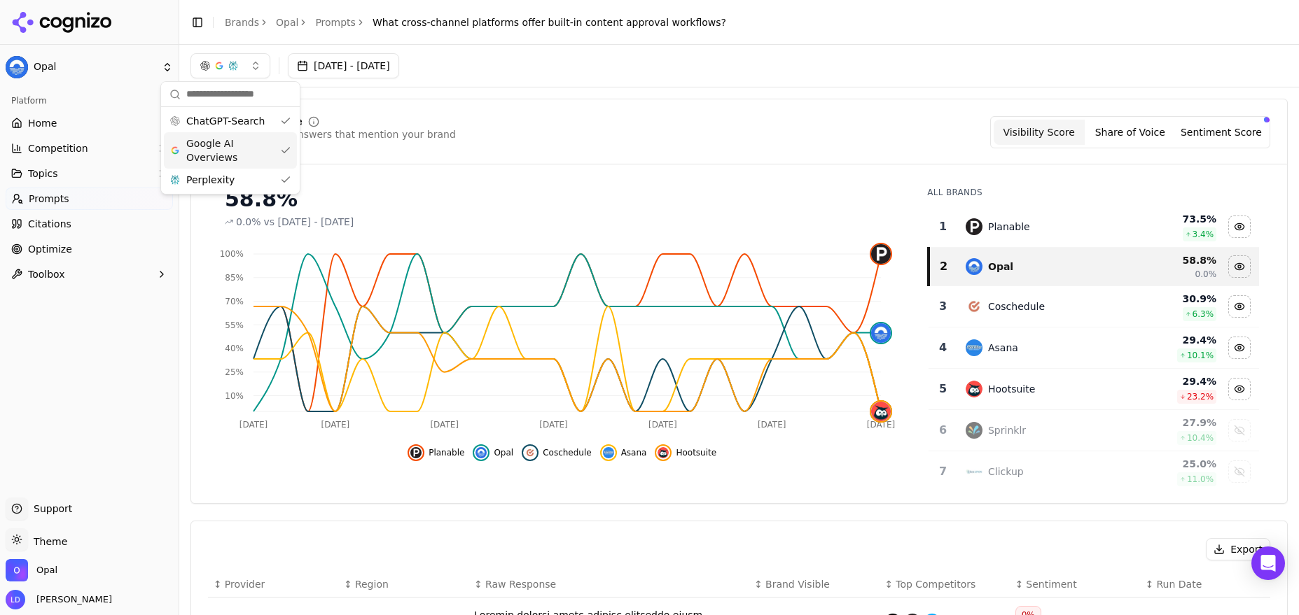
click at [285, 146] on div "Google AI Overviews" at bounding box center [230, 150] width 133 height 36
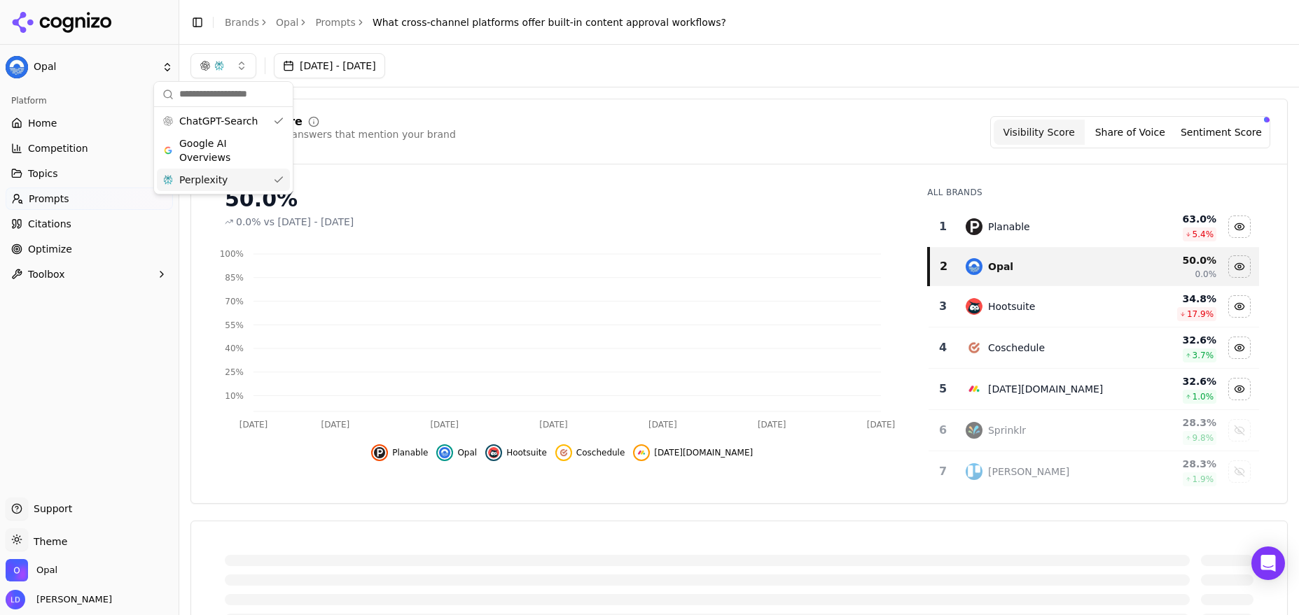
click at [275, 183] on div "Perplexity" at bounding box center [223, 180] width 133 height 22
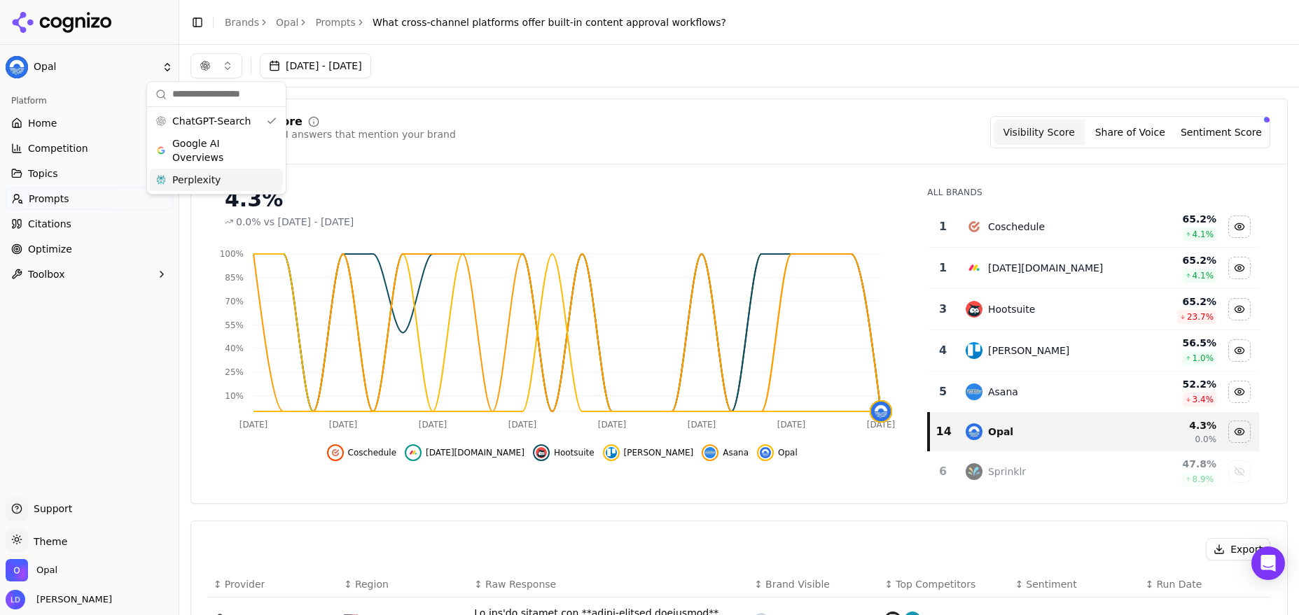
click at [269, 146] on div "Google AI Overviews" at bounding box center [216, 150] width 133 height 36
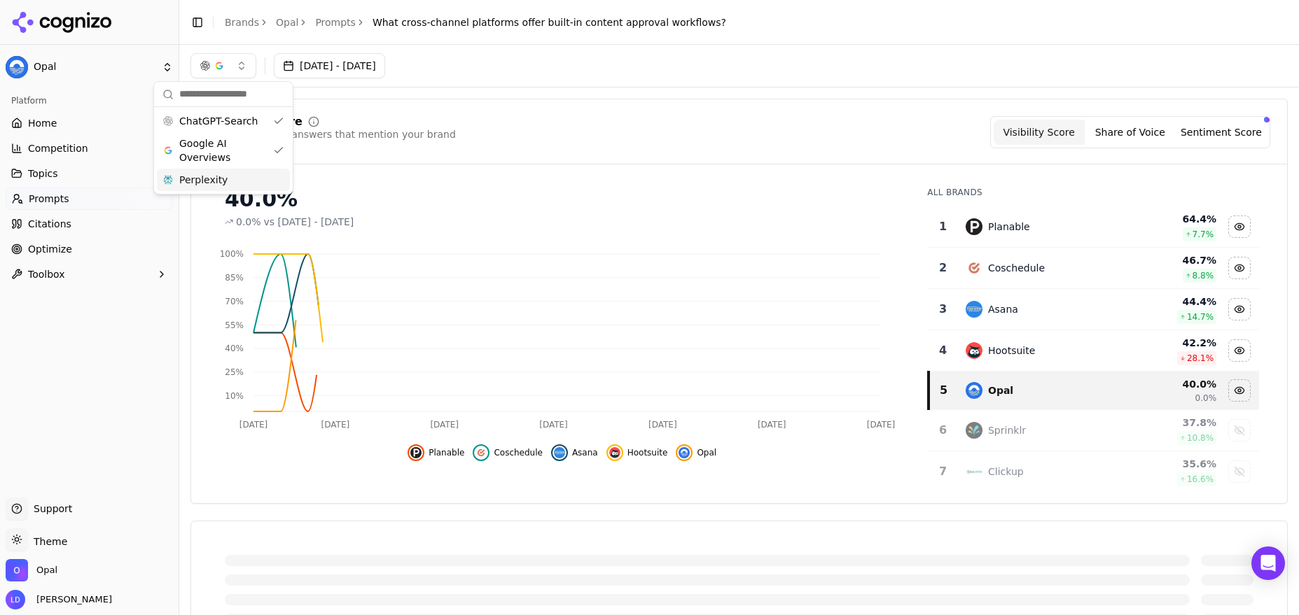
click at [277, 174] on div "Perplexity" at bounding box center [223, 180] width 133 height 22
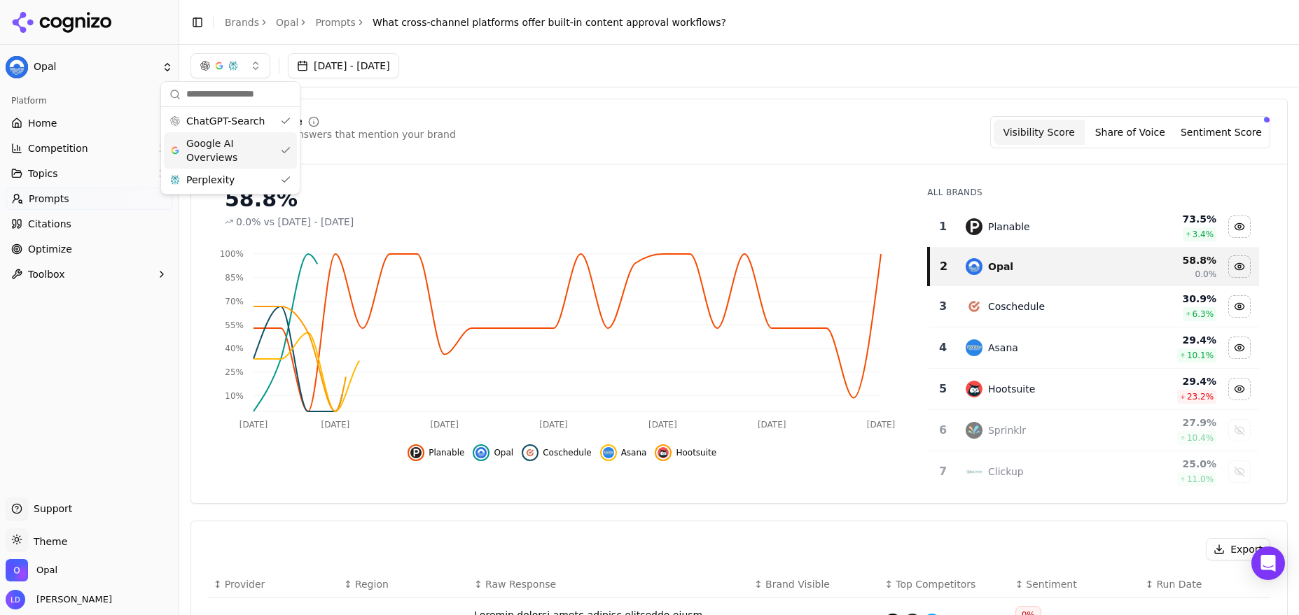
drag, startPoint x: 285, startPoint y: 150, endPoint x: 284, endPoint y: 142, distance: 7.7
click at [285, 150] on div "Google AI Overviews" at bounding box center [230, 150] width 133 height 36
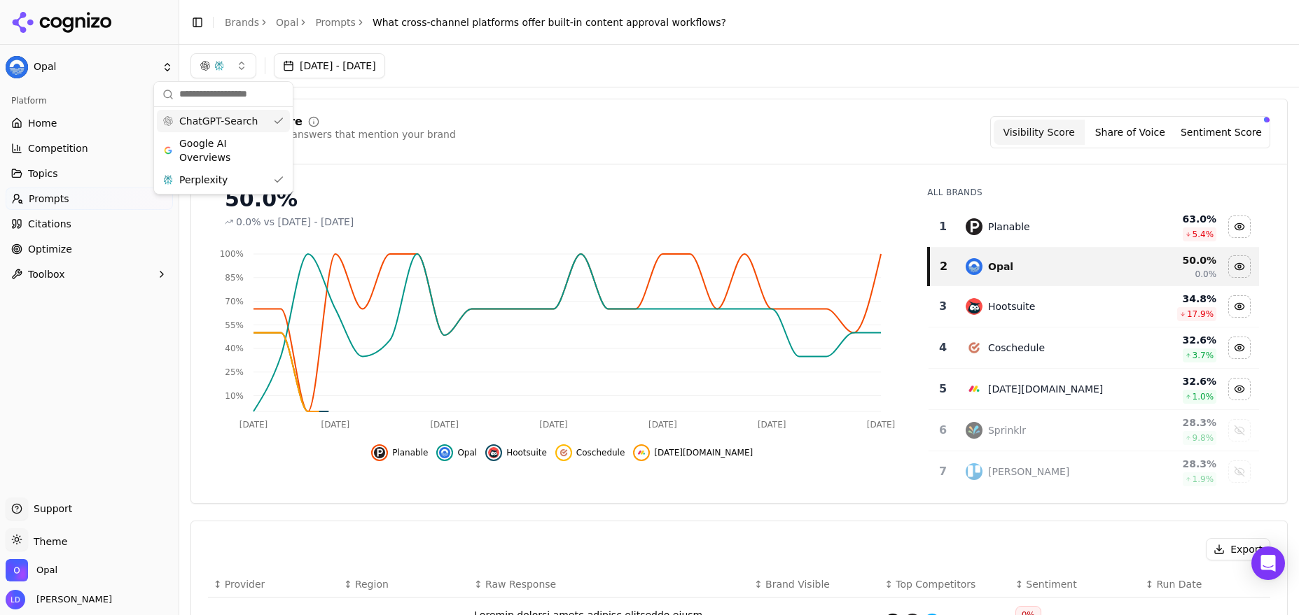
click at [286, 125] on div "ChatGPT-Search" at bounding box center [223, 121] width 133 height 22
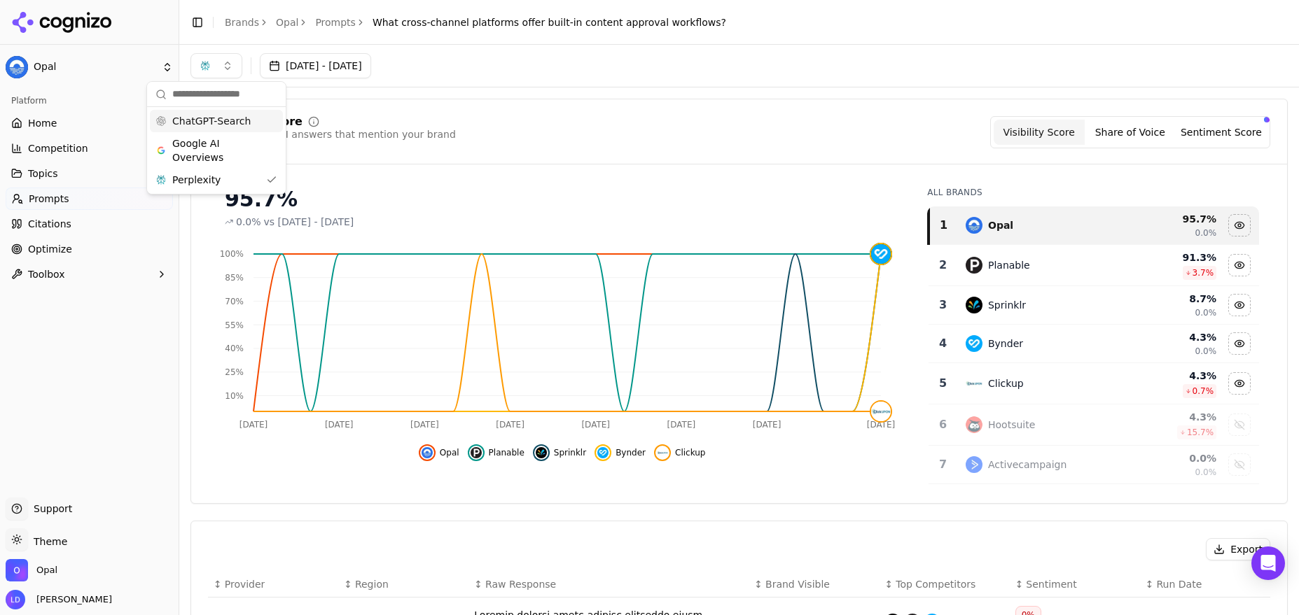
click at [447, 196] on div "95.7%" at bounding box center [562, 199] width 674 height 25
click at [429, 22] on span "What cross-channel platforms offer built-in content approval workflows?" at bounding box center [549, 22] width 354 height 14
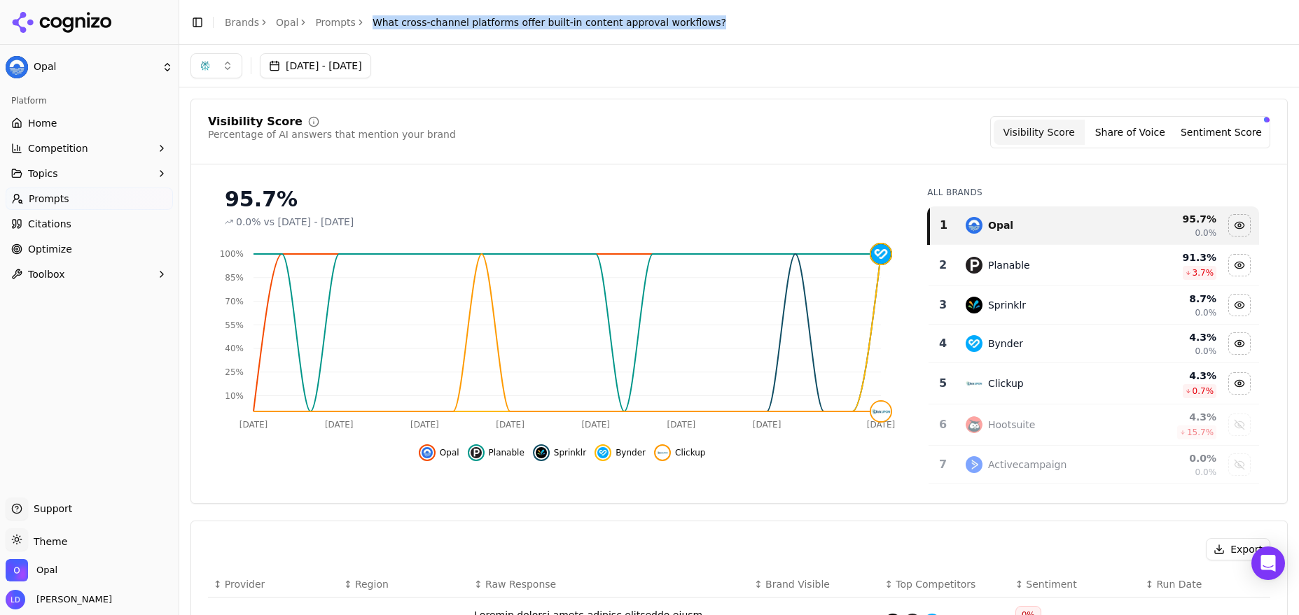
click at [429, 22] on span "What cross-channel platforms offer built-in content approval workflows?" at bounding box center [549, 22] width 354 height 14
click at [554, 25] on span "What cross-channel platforms offer built-in content approval workflows?" at bounding box center [549, 22] width 354 height 14
drag, startPoint x: 692, startPoint y: 20, endPoint x: 367, endPoint y: 24, distance: 324.9
click at [367, 24] on div "Toggle Sidebar Brands Opal Prompts What cross-channel platforms offer built-in …" at bounding box center [458, 23] width 558 height 20
copy span "What cross-channel platforms offer built-in content approval workflows?"
